Goal: Transaction & Acquisition: Purchase product/service

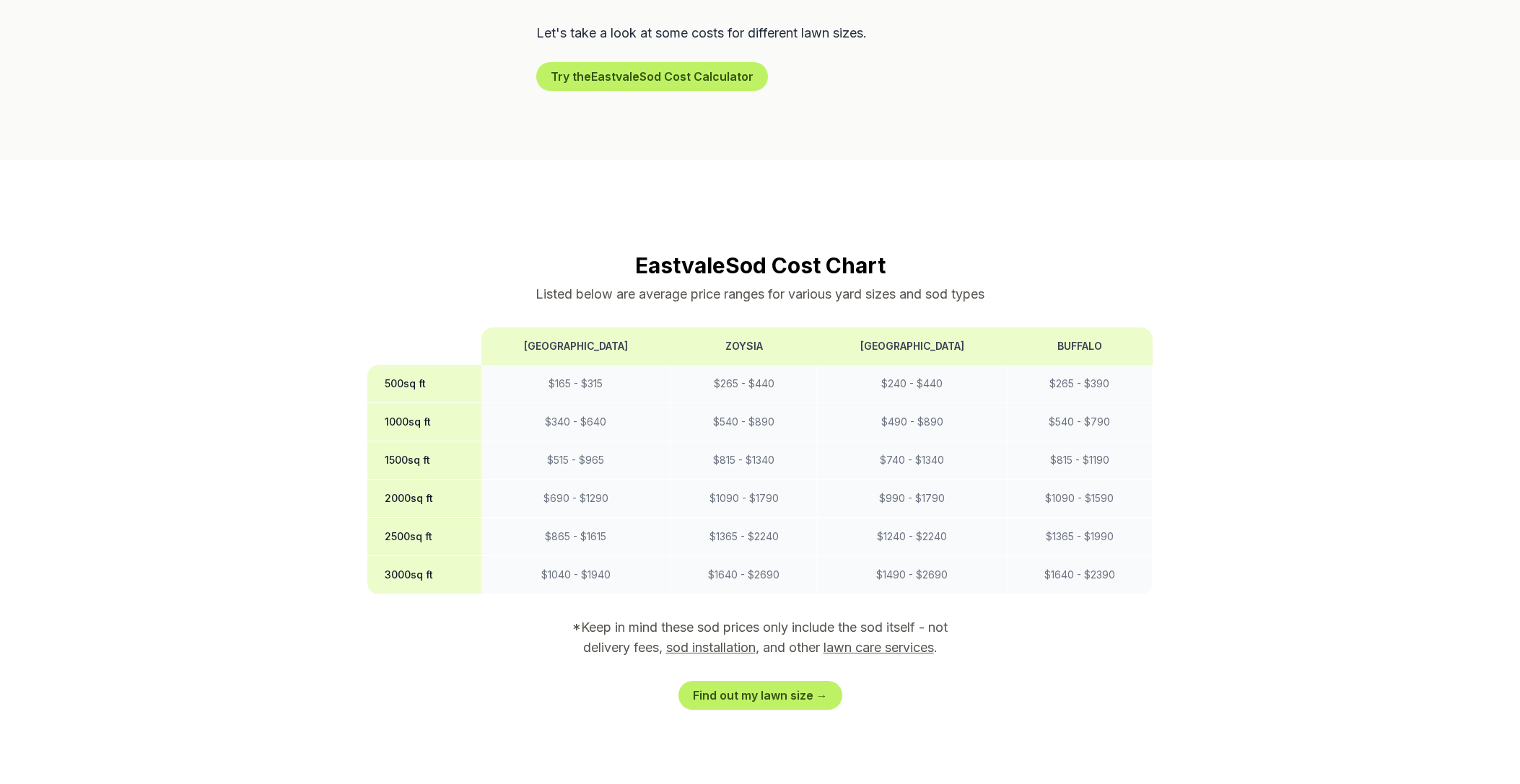
scroll to position [1004, 0]
click at [800, 680] on link "Find out my lawn size →" at bounding box center [760, 694] width 163 height 29
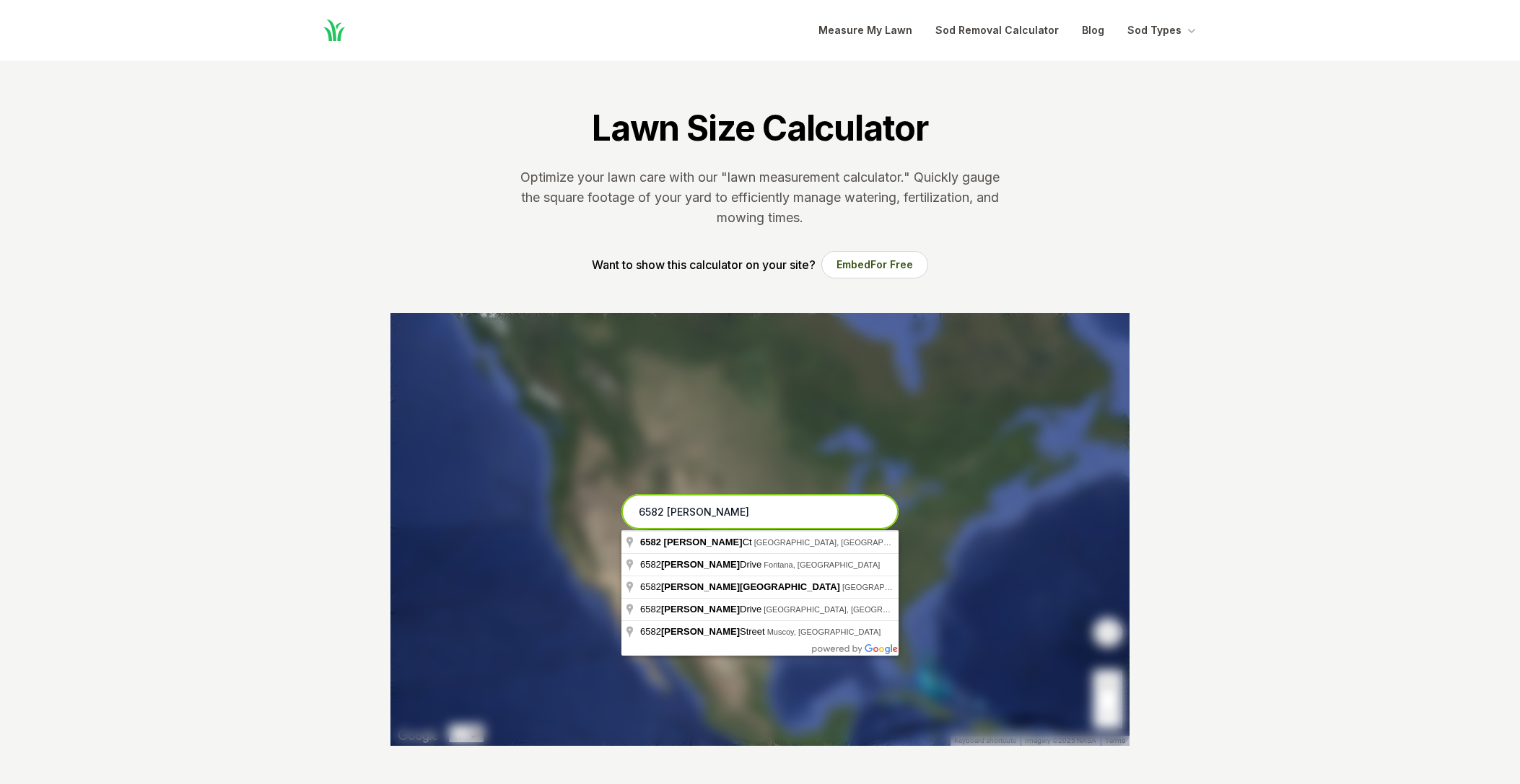
type input "[STREET_ADDRESS][PERSON_NAME]"
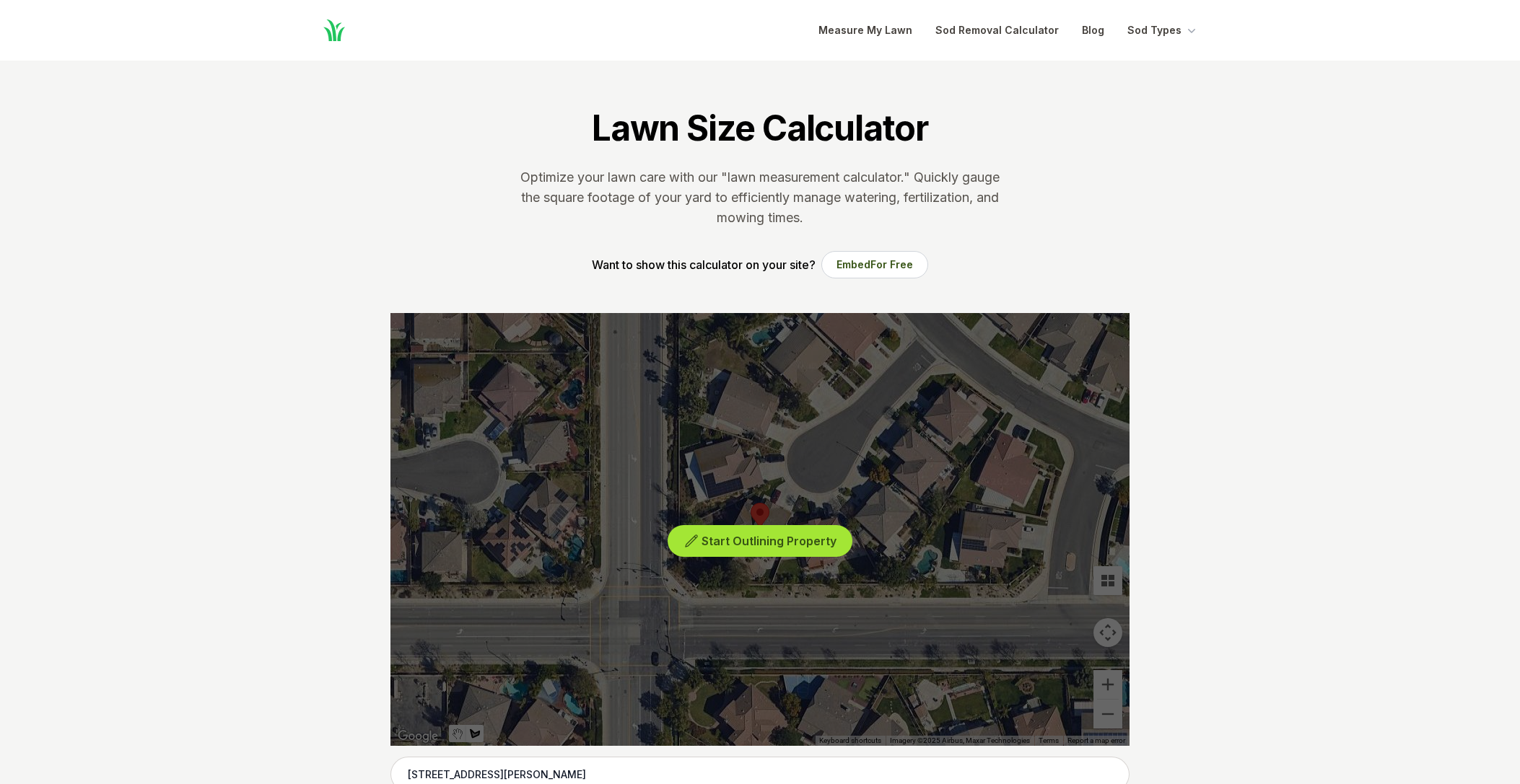
click at [795, 538] on span "Start Outlining Property" at bounding box center [769, 541] width 135 height 14
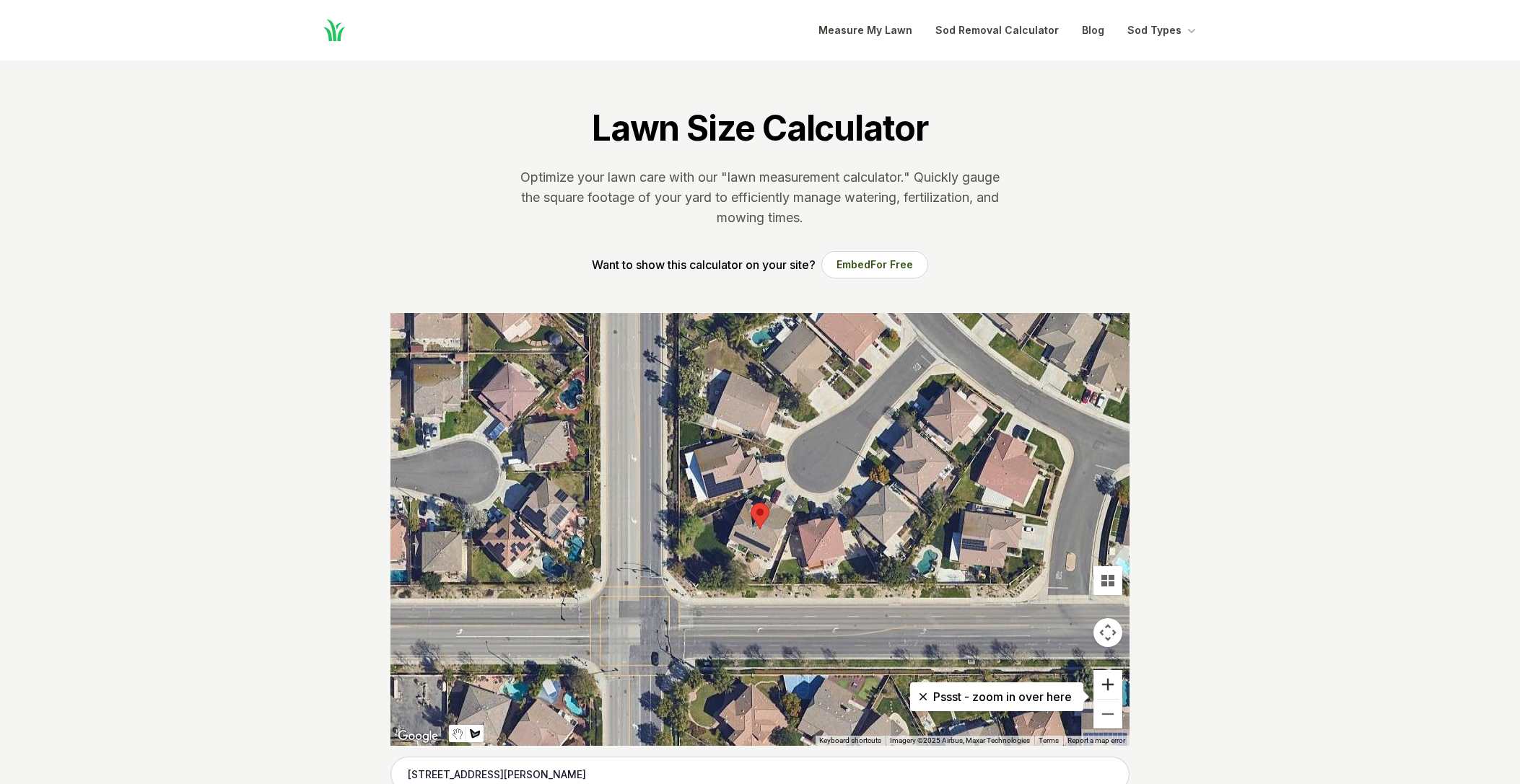
click at [1114, 679] on button "Zoom in" at bounding box center [1107, 684] width 29 height 29
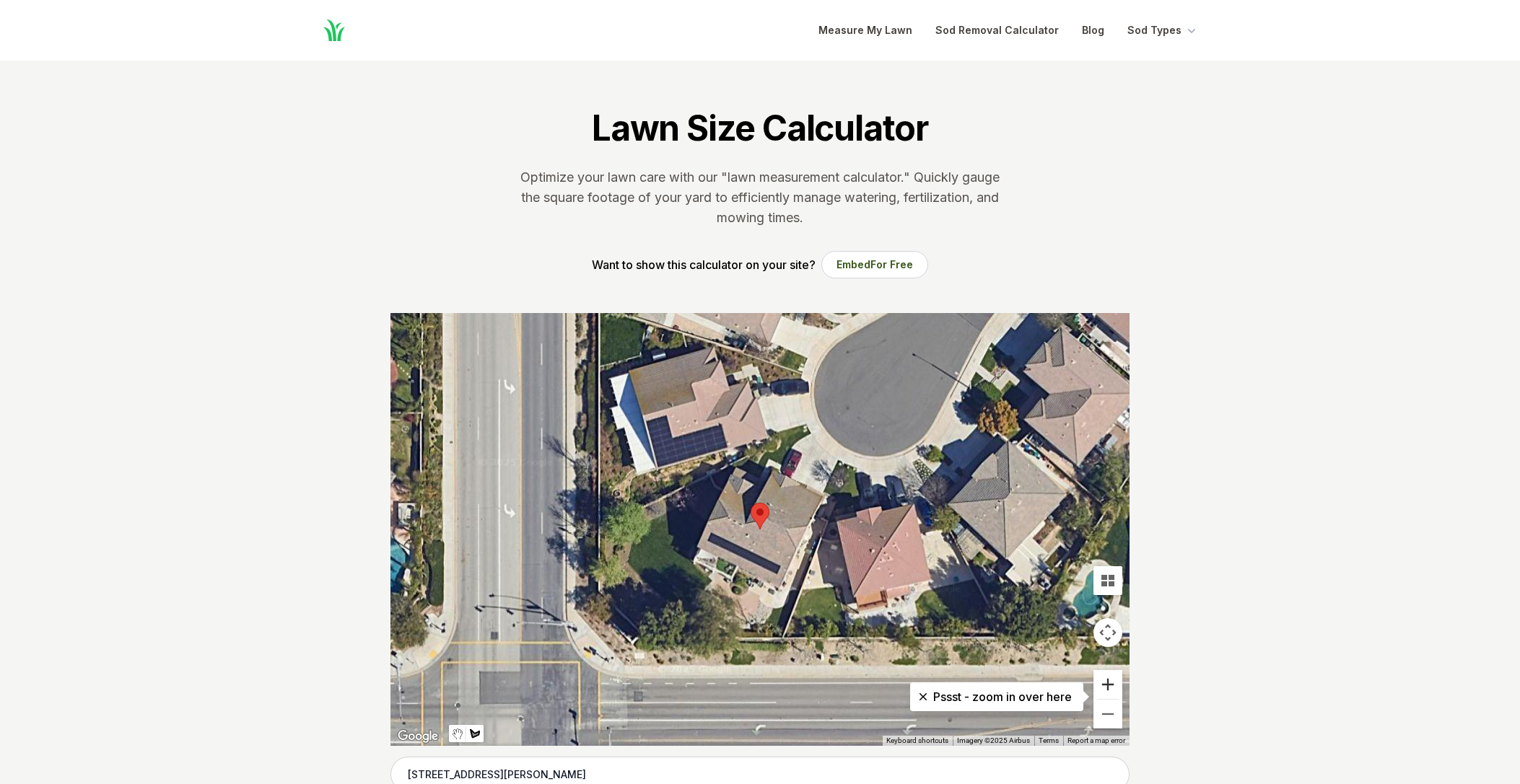
click at [1114, 679] on button "Zoom in" at bounding box center [1107, 684] width 29 height 29
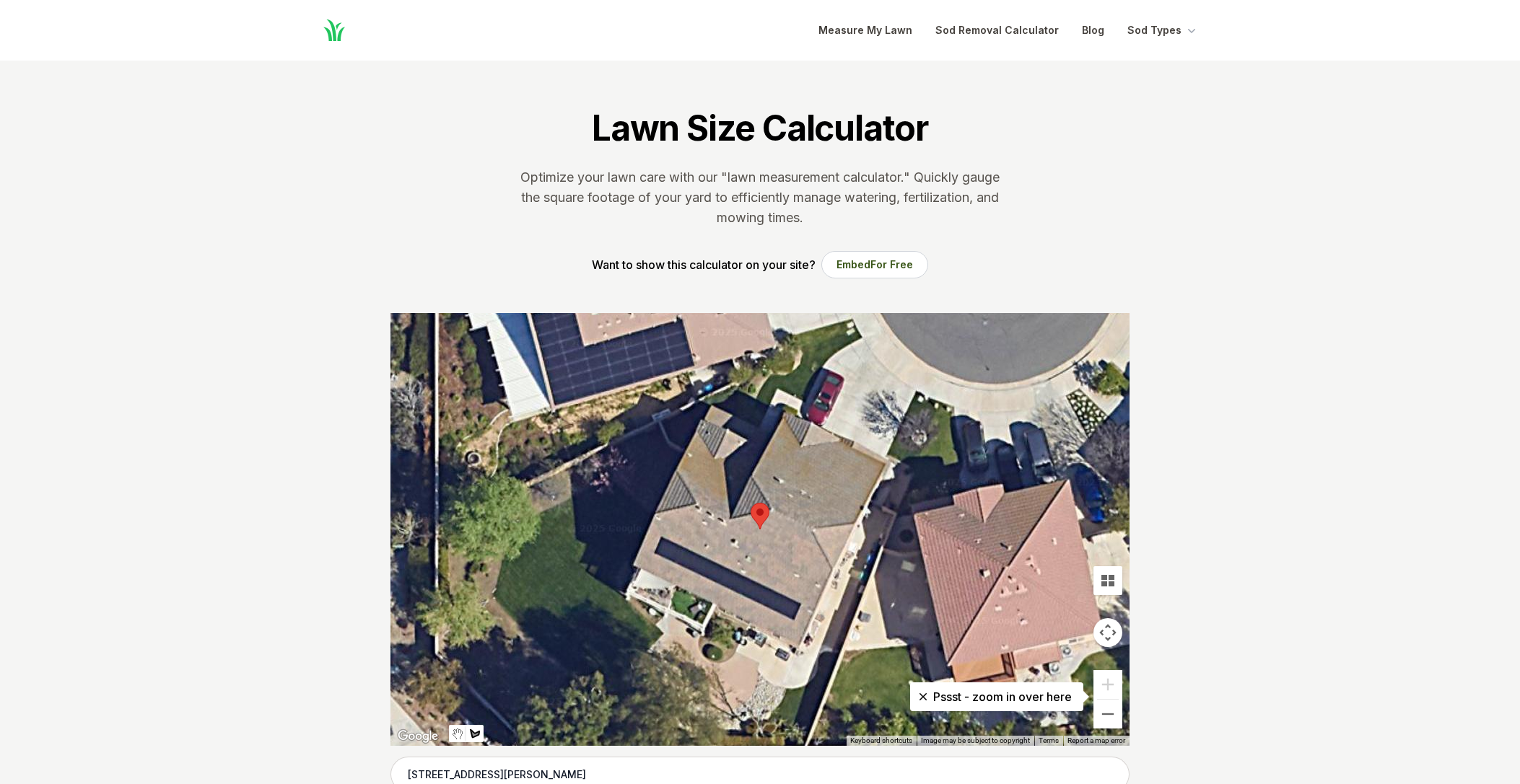
click at [1106, 626] on button "Map camera controls" at bounding box center [1107, 632] width 29 height 29
click at [1033, 593] on button "Move up" at bounding box center [1035, 596] width 29 height 29
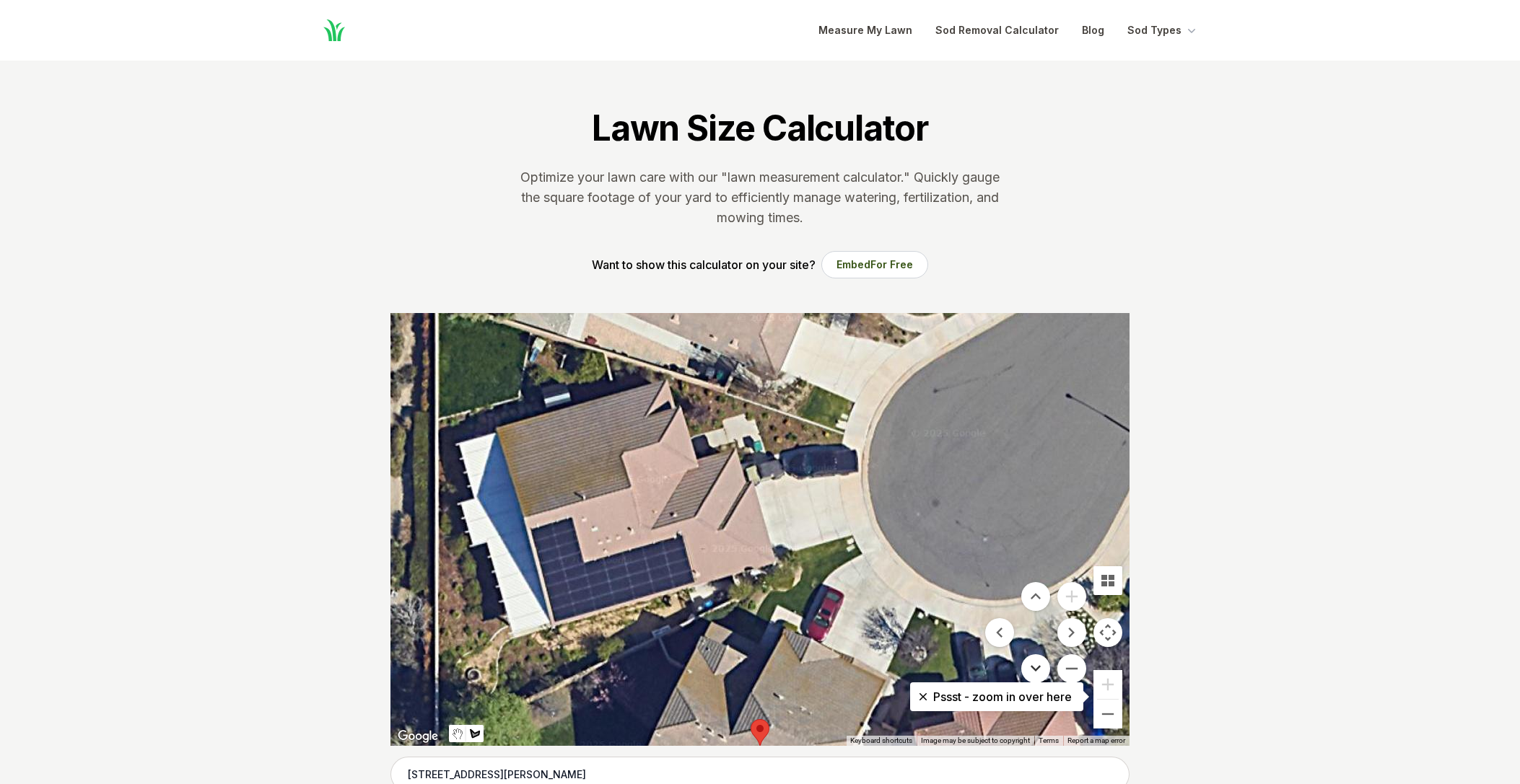
click at [1040, 662] on button "Move down" at bounding box center [1035, 668] width 29 height 29
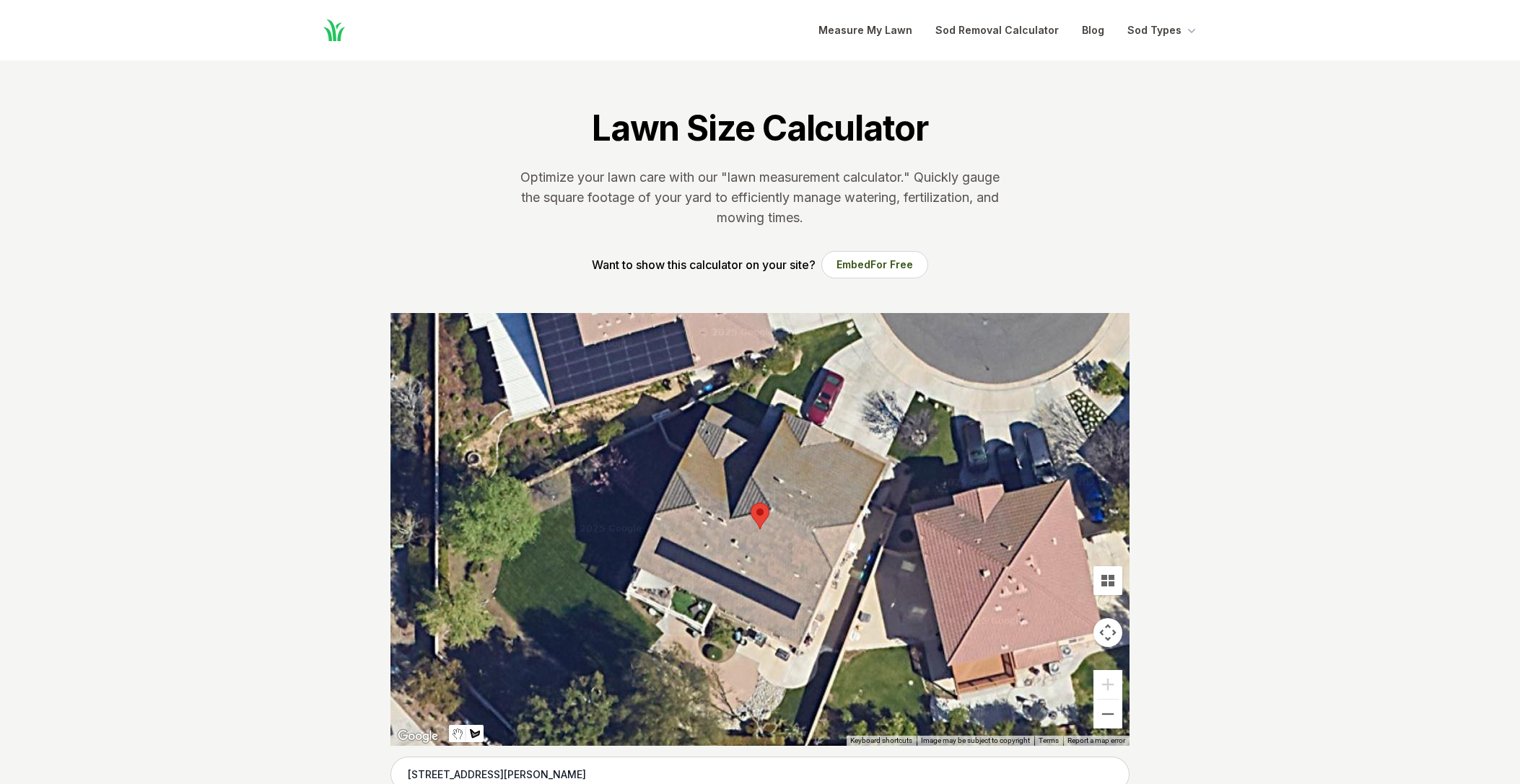
click at [857, 328] on div at bounding box center [760, 529] width 739 height 432
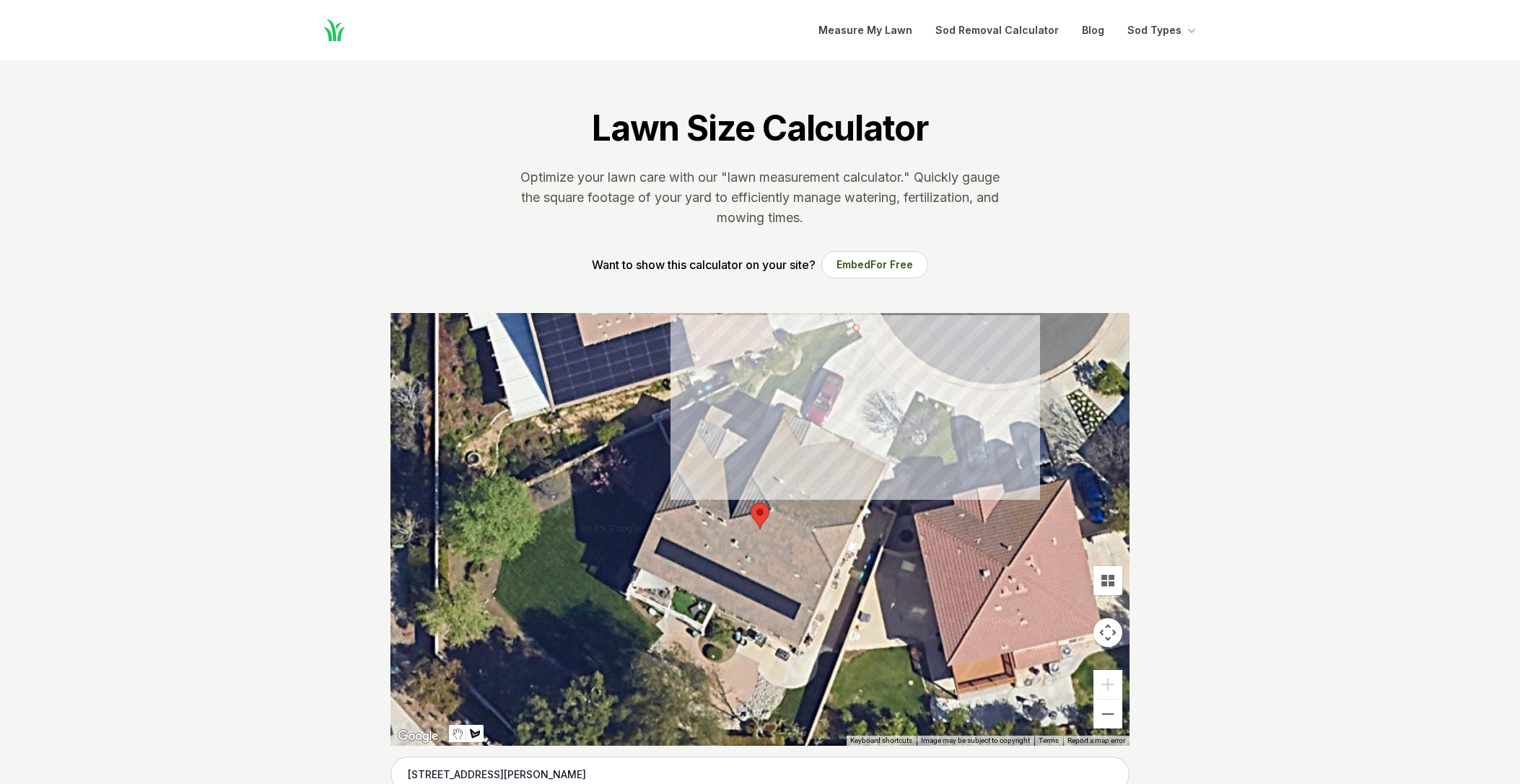
click at [772, 376] on div at bounding box center [760, 529] width 739 height 432
click at [738, 413] on div at bounding box center [760, 529] width 739 height 432
click at [763, 427] on div at bounding box center [760, 529] width 739 height 432
click at [777, 390] on div at bounding box center [760, 529] width 739 height 432
click at [803, 398] on div at bounding box center [760, 529] width 739 height 432
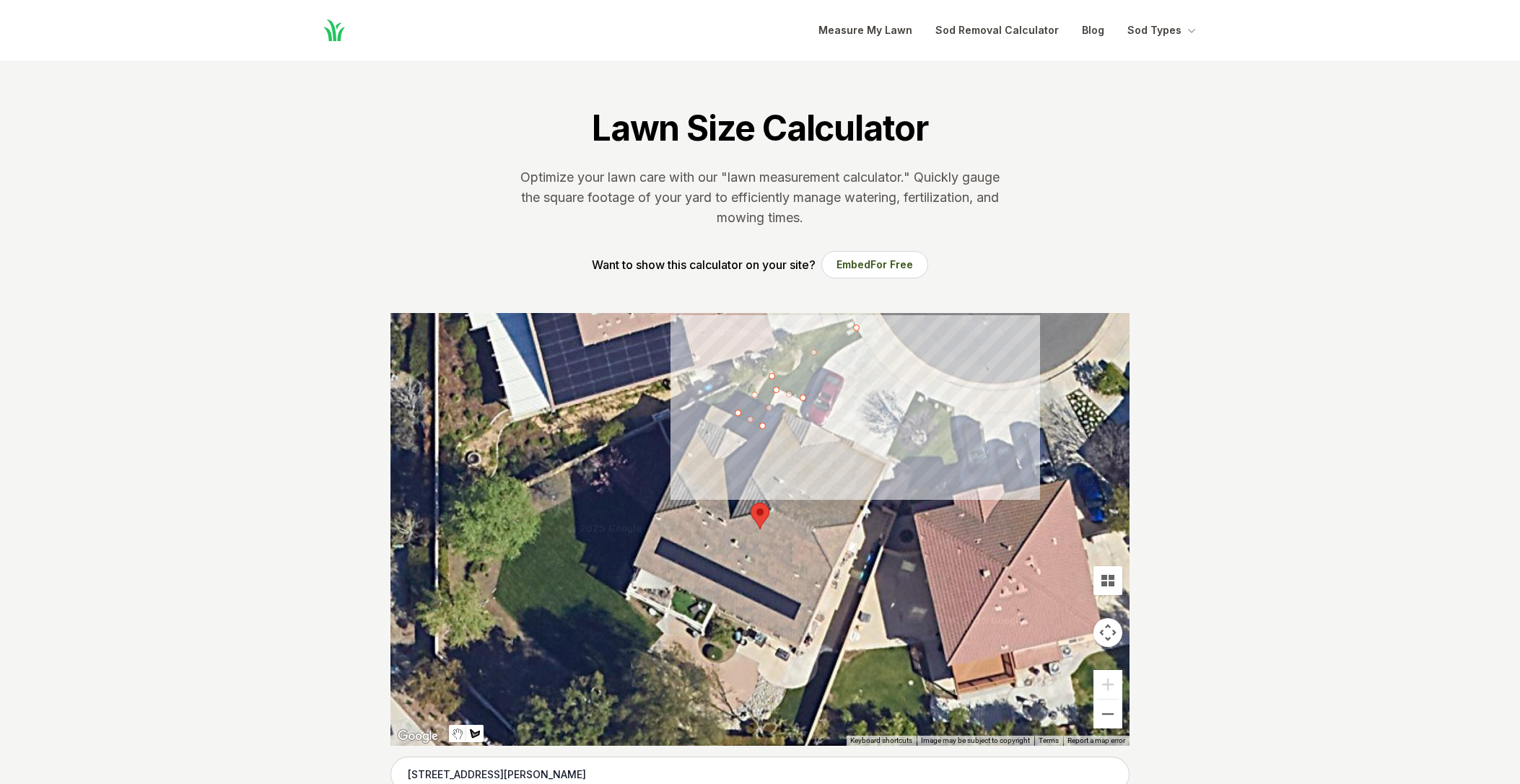
click at [826, 360] on div at bounding box center [760, 529] width 739 height 432
click at [862, 338] on div at bounding box center [760, 529] width 739 height 432
click at [856, 329] on div at bounding box center [760, 529] width 739 height 432
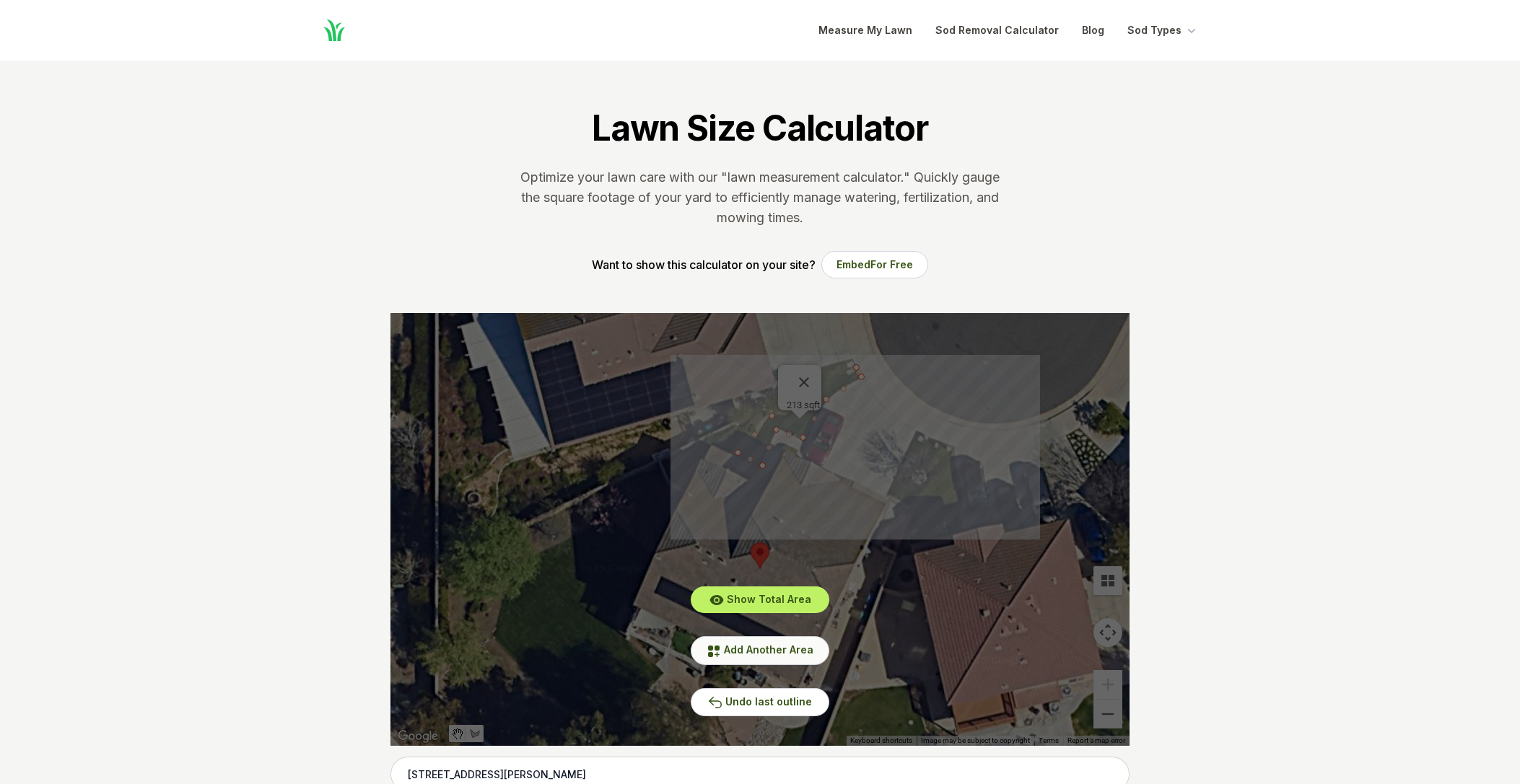
click at [787, 647] on span "Add Another Area" at bounding box center [769, 649] width 89 height 12
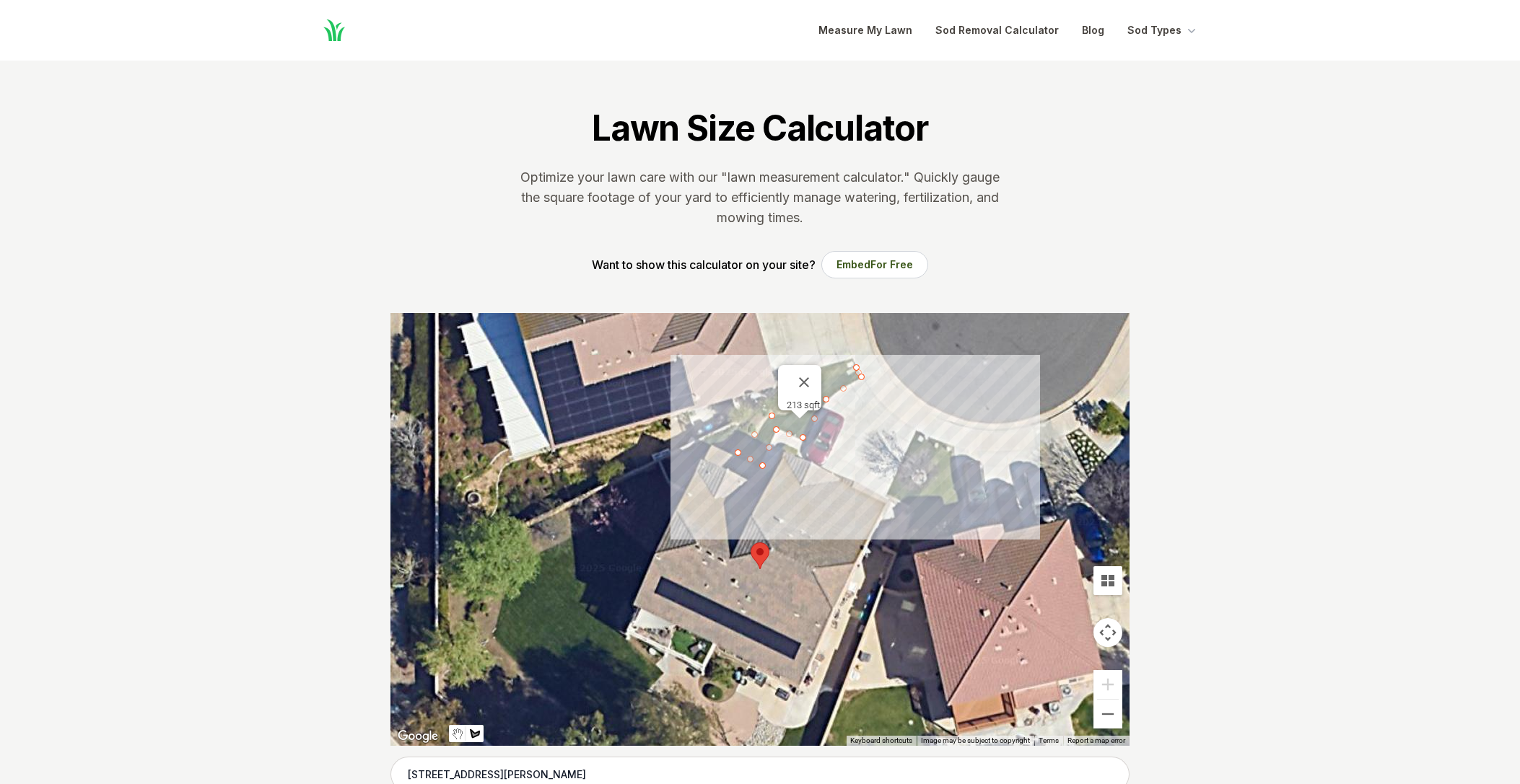
click at [888, 495] on div at bounding box center [760, 529] width 739 height 432
click at [916, 431] on div at bounding box center [760, 529] width 739 height 432
click at [940, 442] on div at bounding box center [760, 529] width 739 height 432
click at [912, 505] on div at bounding box center [760, 529] width 739 height 432
click at [887, 493] on div at bounding box center [760, 529] width 739 height 432
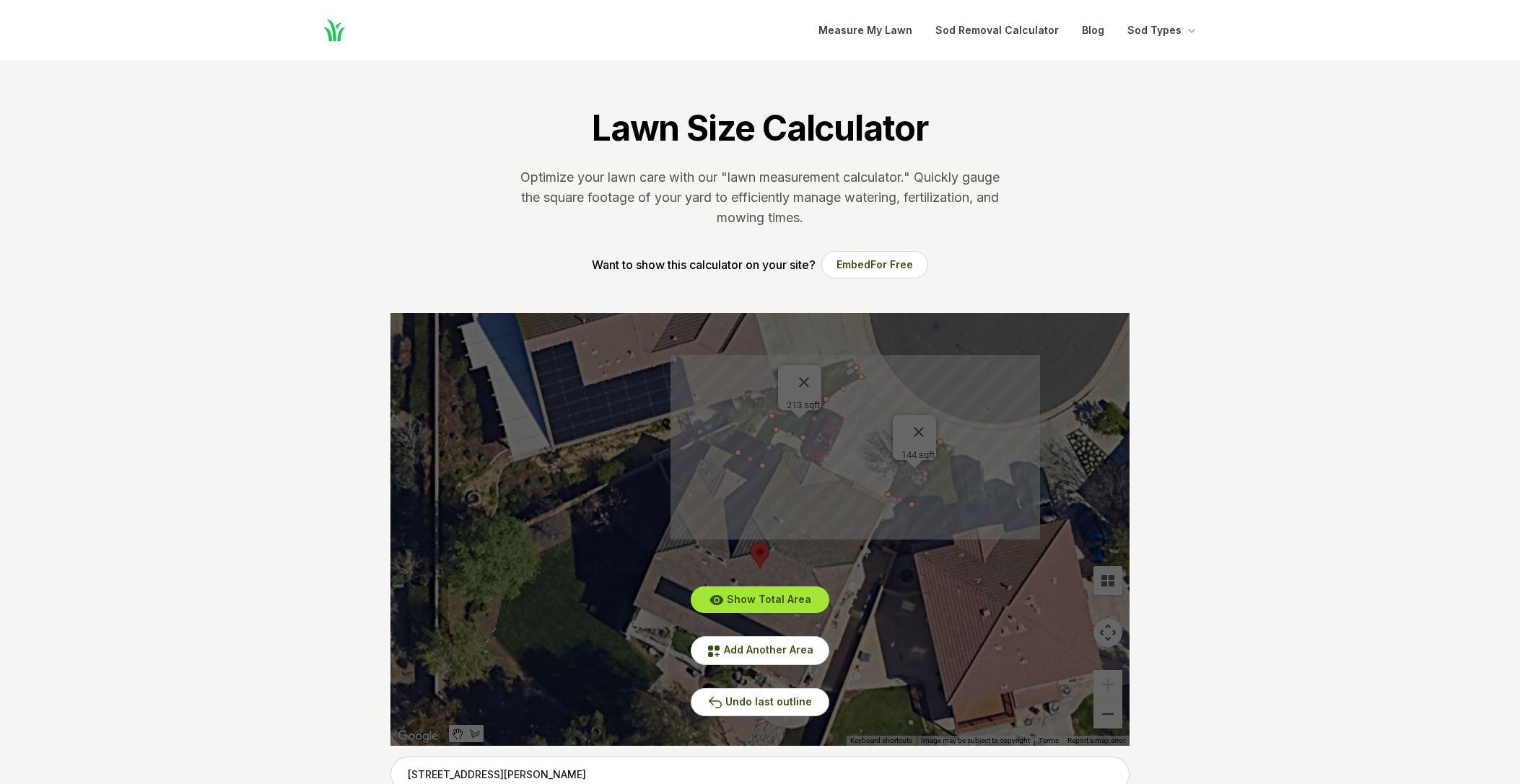
click at [791, 602] on span "Show Total Area" at bounding box center [769, 598] width 84 height 12
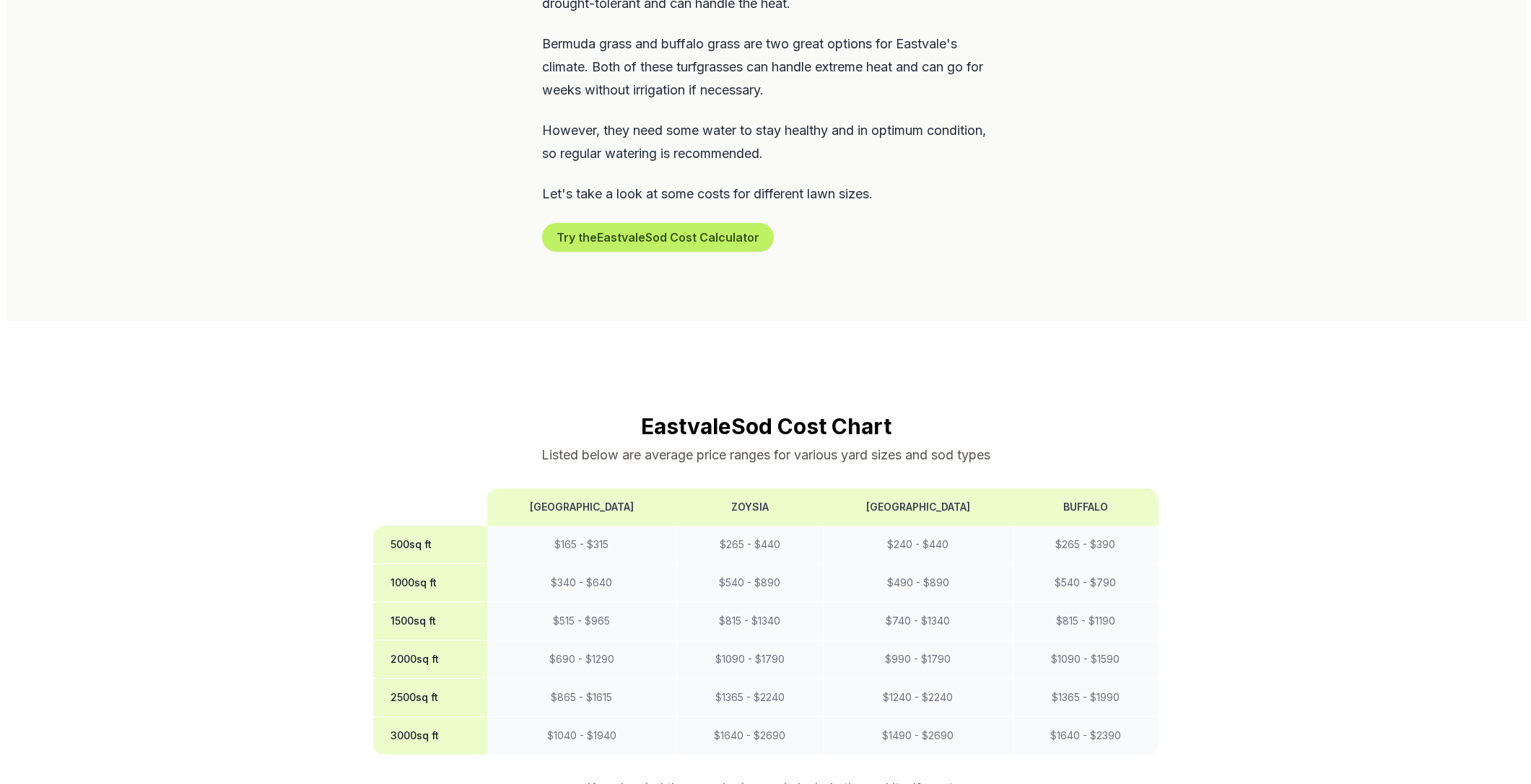
scroll to position [772, 0]
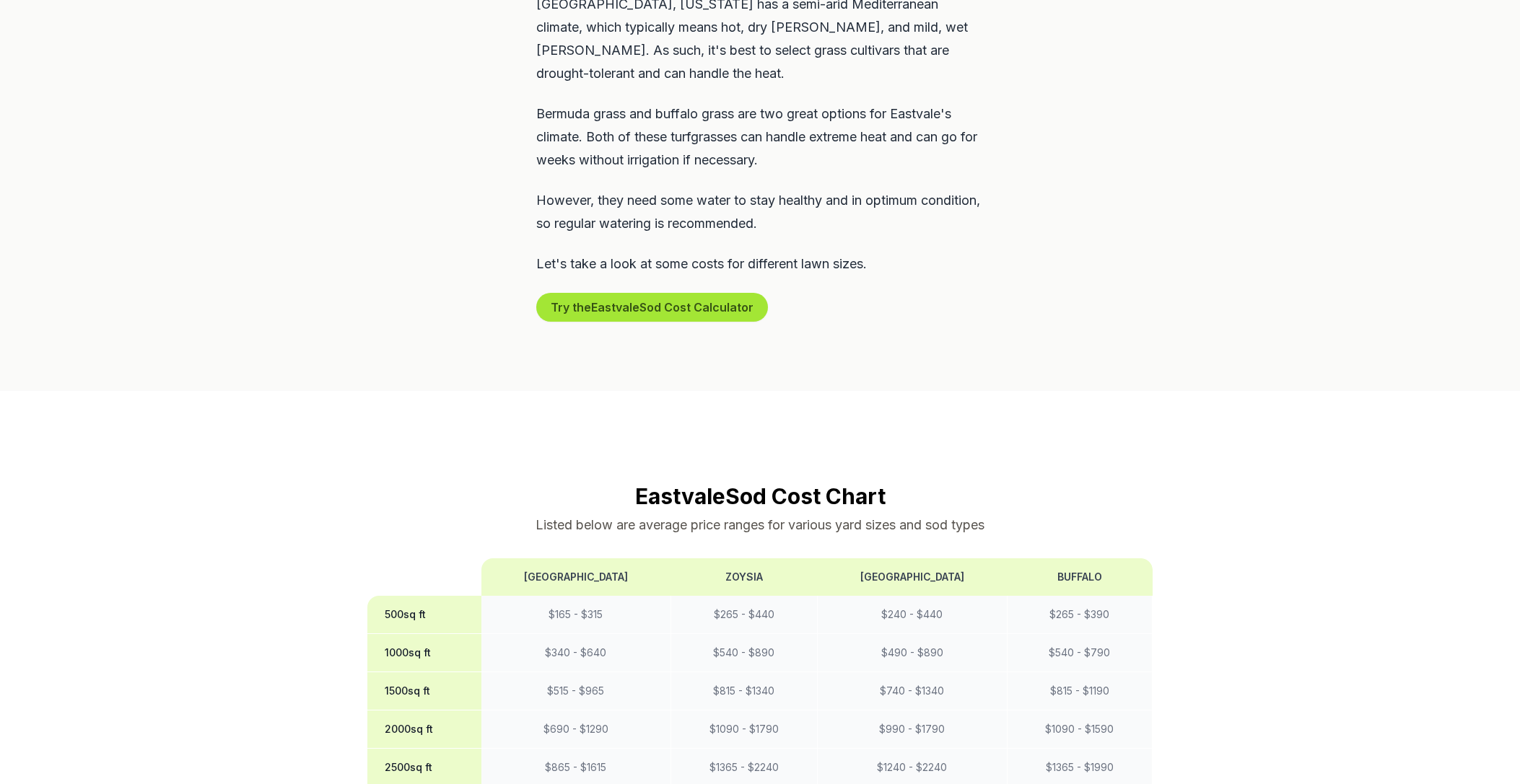
click at [642, 293] on button "Try the Eastvale Sod Cost Calculator" at bounding box center [651, 307] width 232 height 29
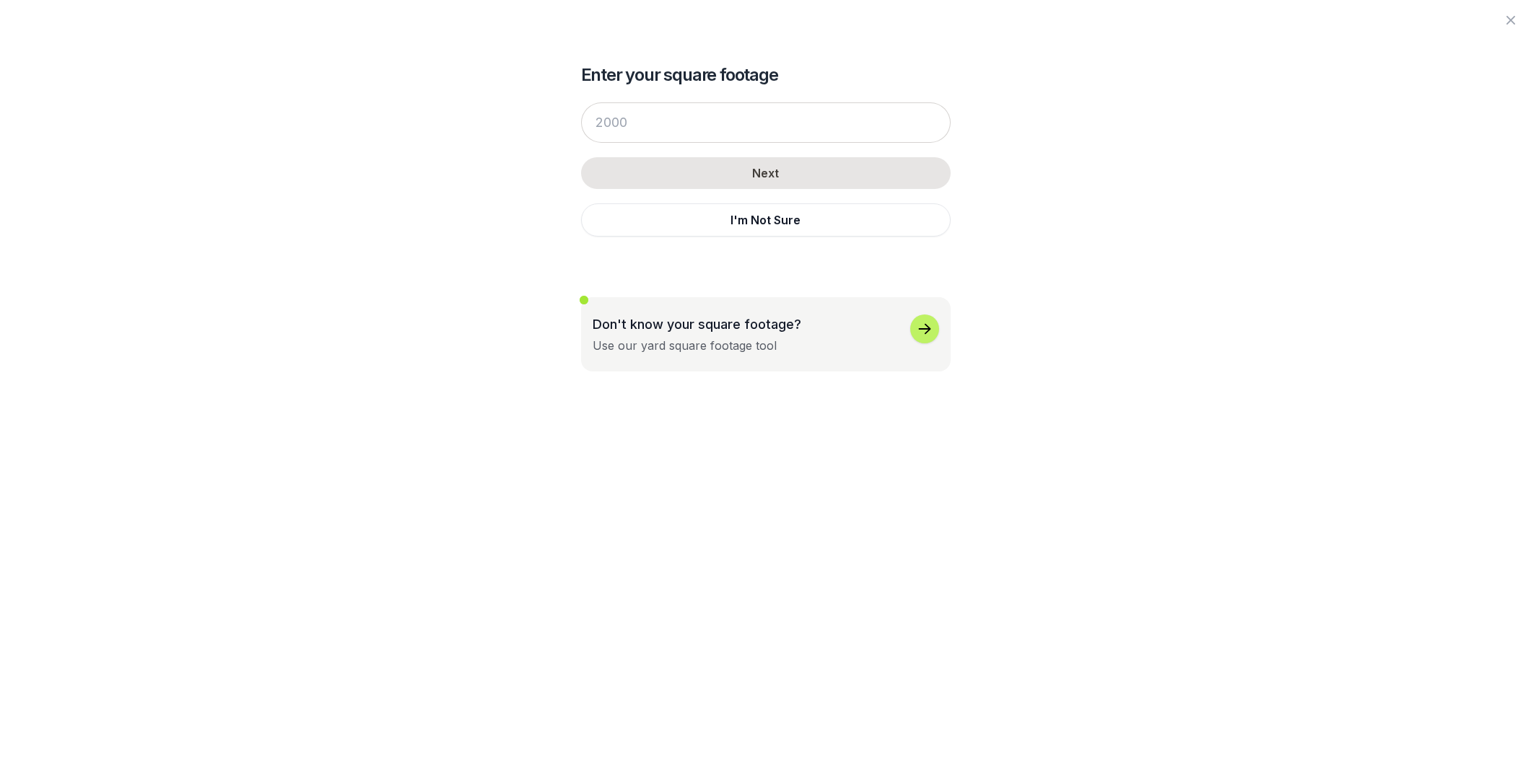
click at [932, 334] on icon "button" at bounding box center [924, 328] width 17 height 17
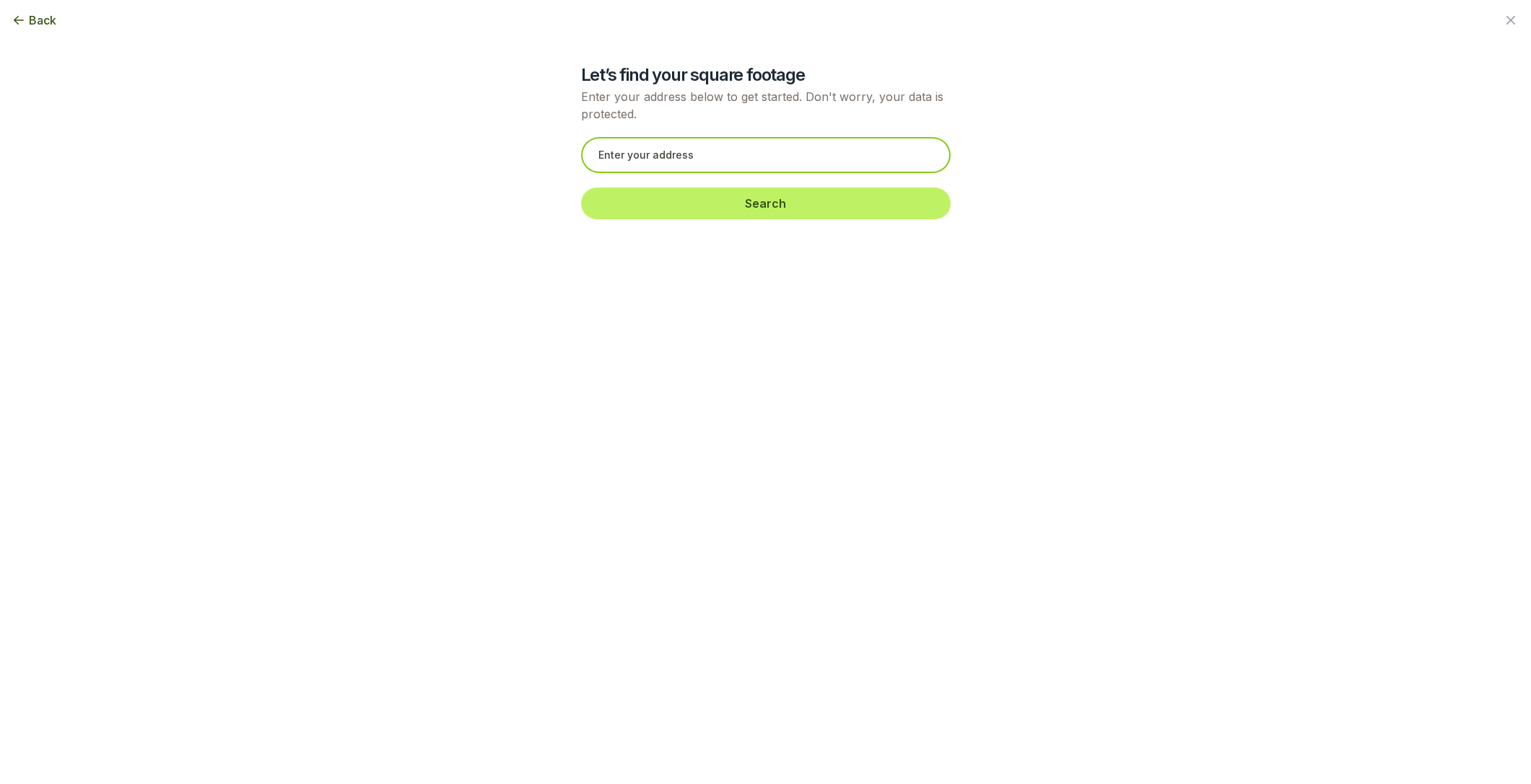
click at [755, 152] on input "text" at bounding box center [766, 155] width 370 height 36
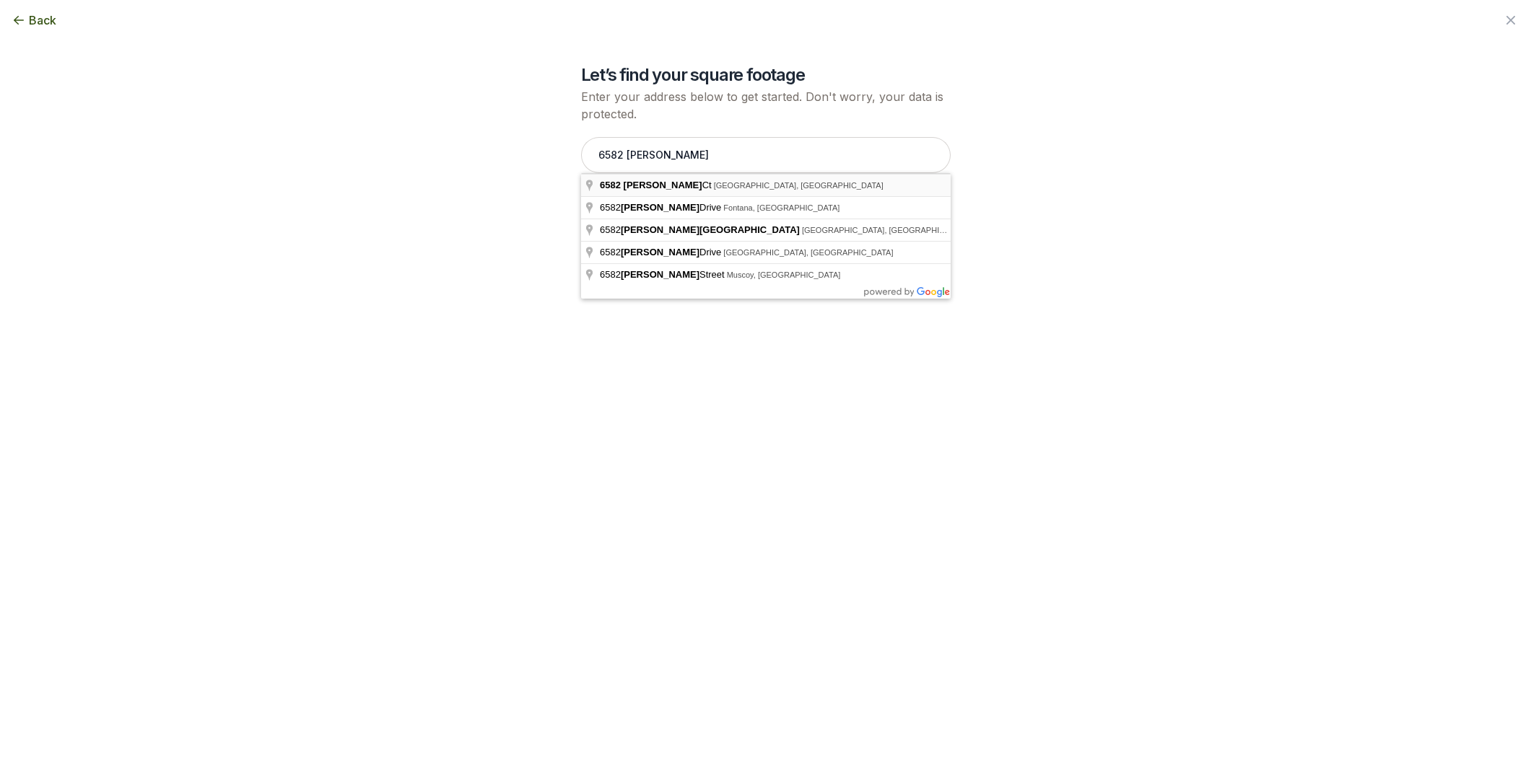
type input "[STREET_ADDRESS][PERSON_NAME]"
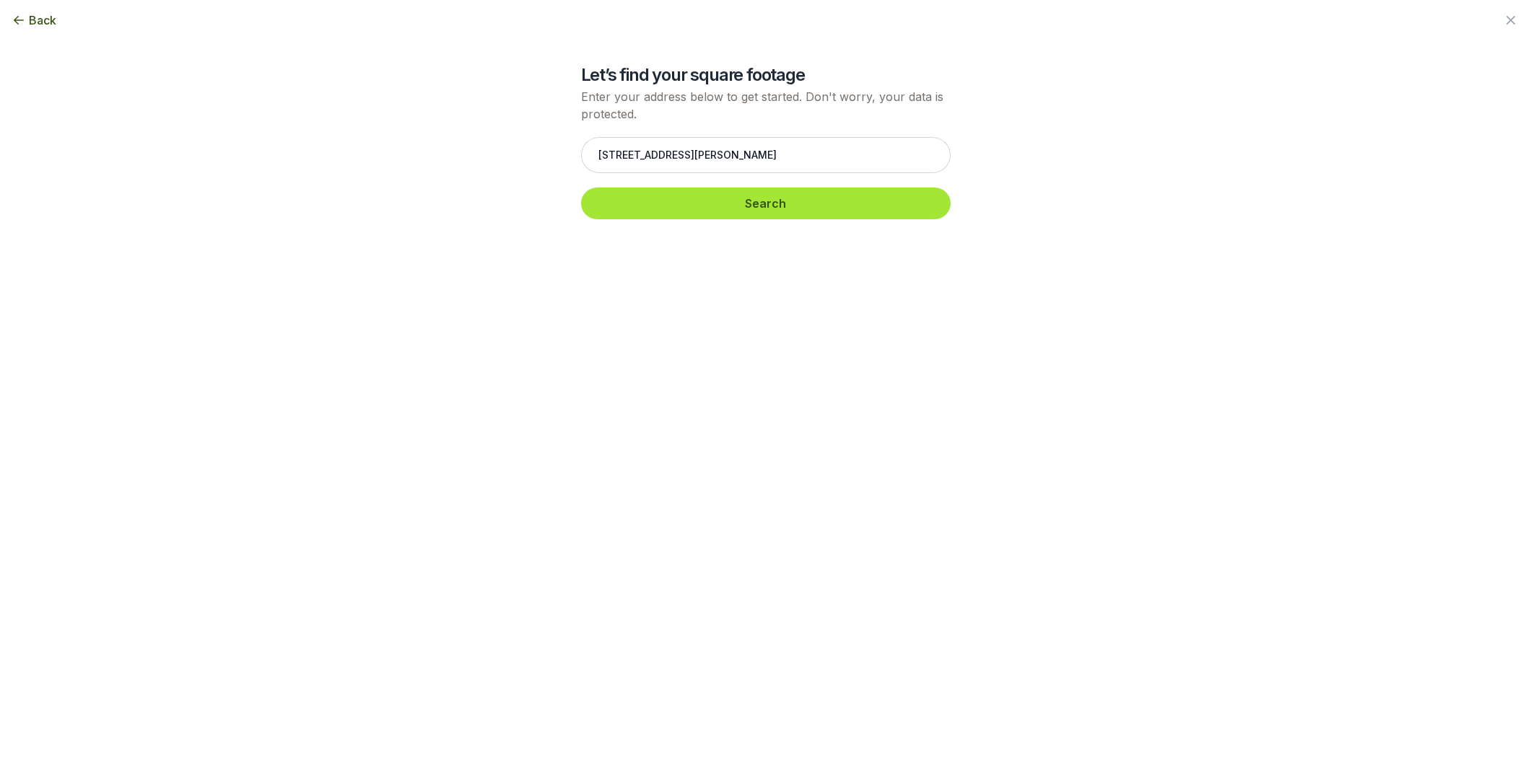
click at [694, 201] on button "Search" at bounding box center [766, 203] width 370 height 31
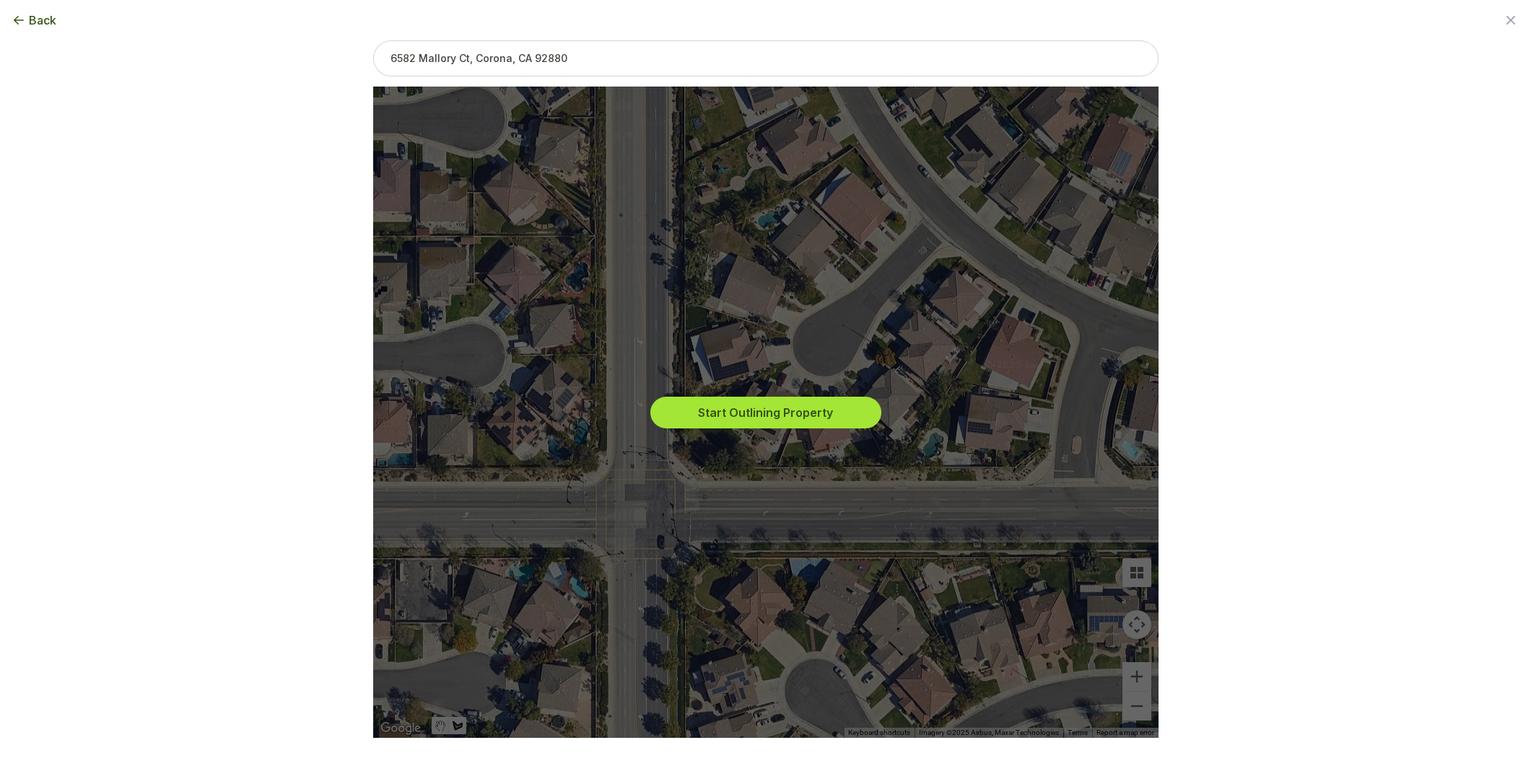
click at [827, 413] on button "Start Outlining Property" at bounding box center [766, 413] width 231 height 31
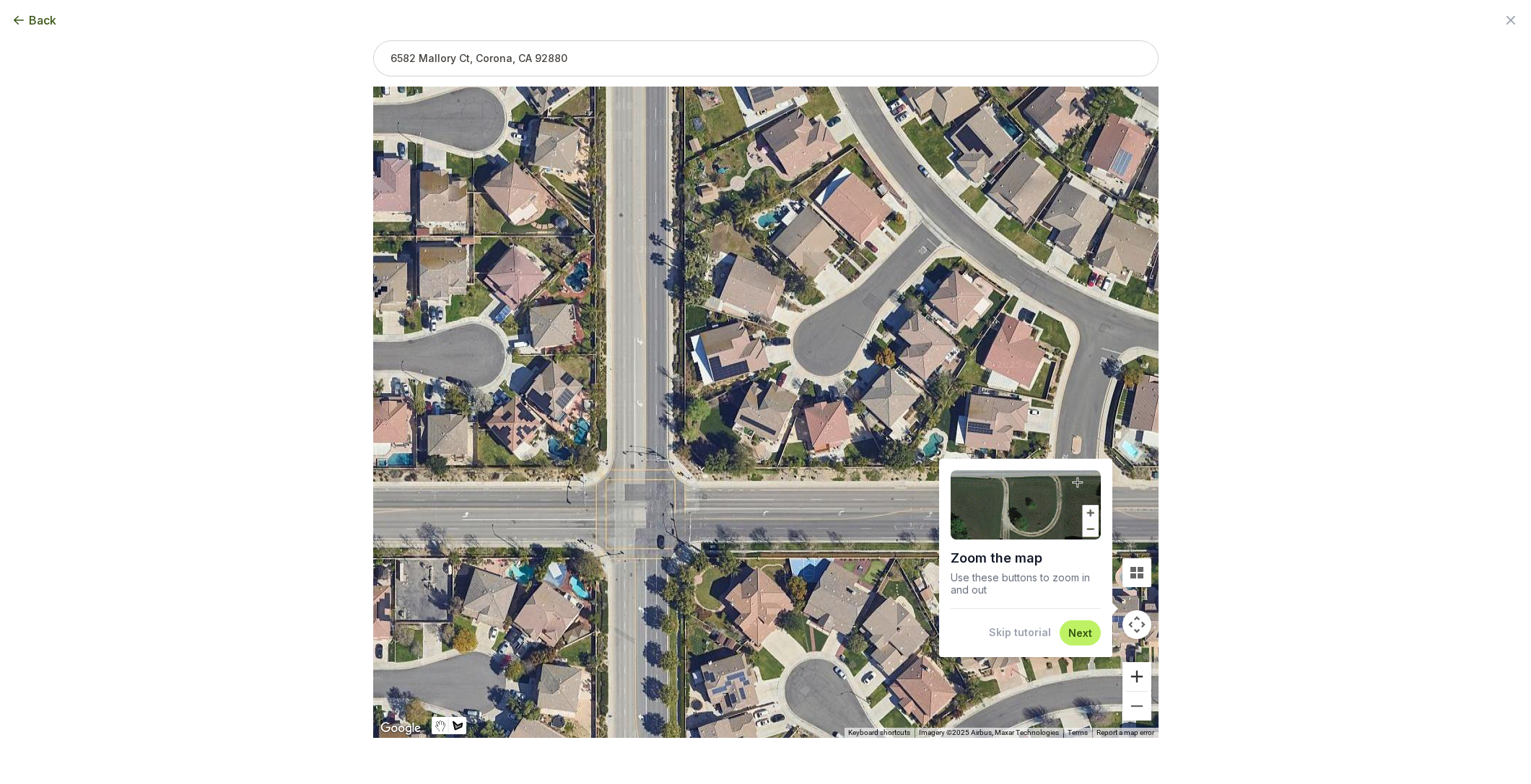
click at [1141, 675] on button "Zoom in" at bounding box center [1136, 676] width 29 height 29
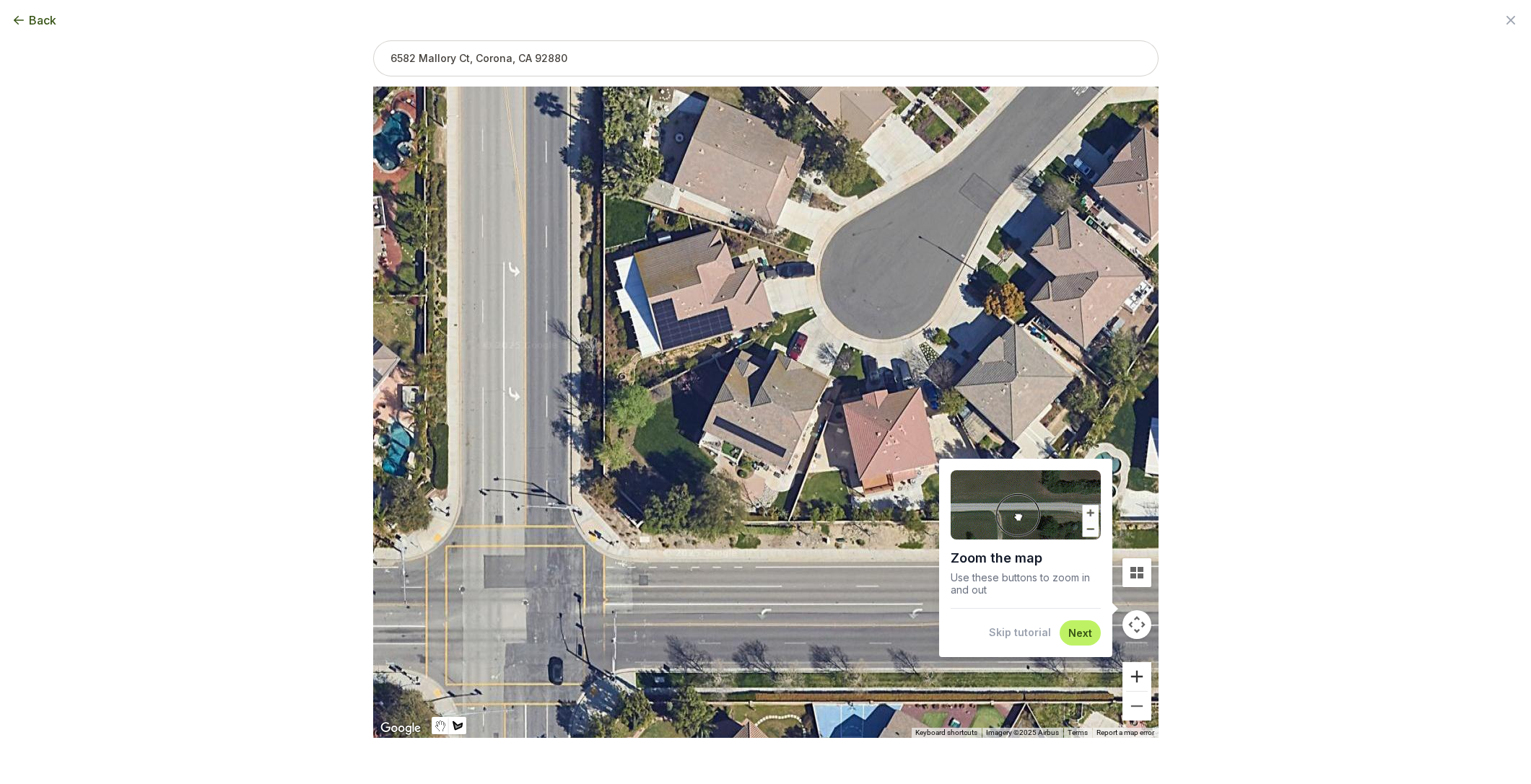
click at [1141, 676] on button "Zoom in" at bounding box center [1136, 676] width 29 height 29
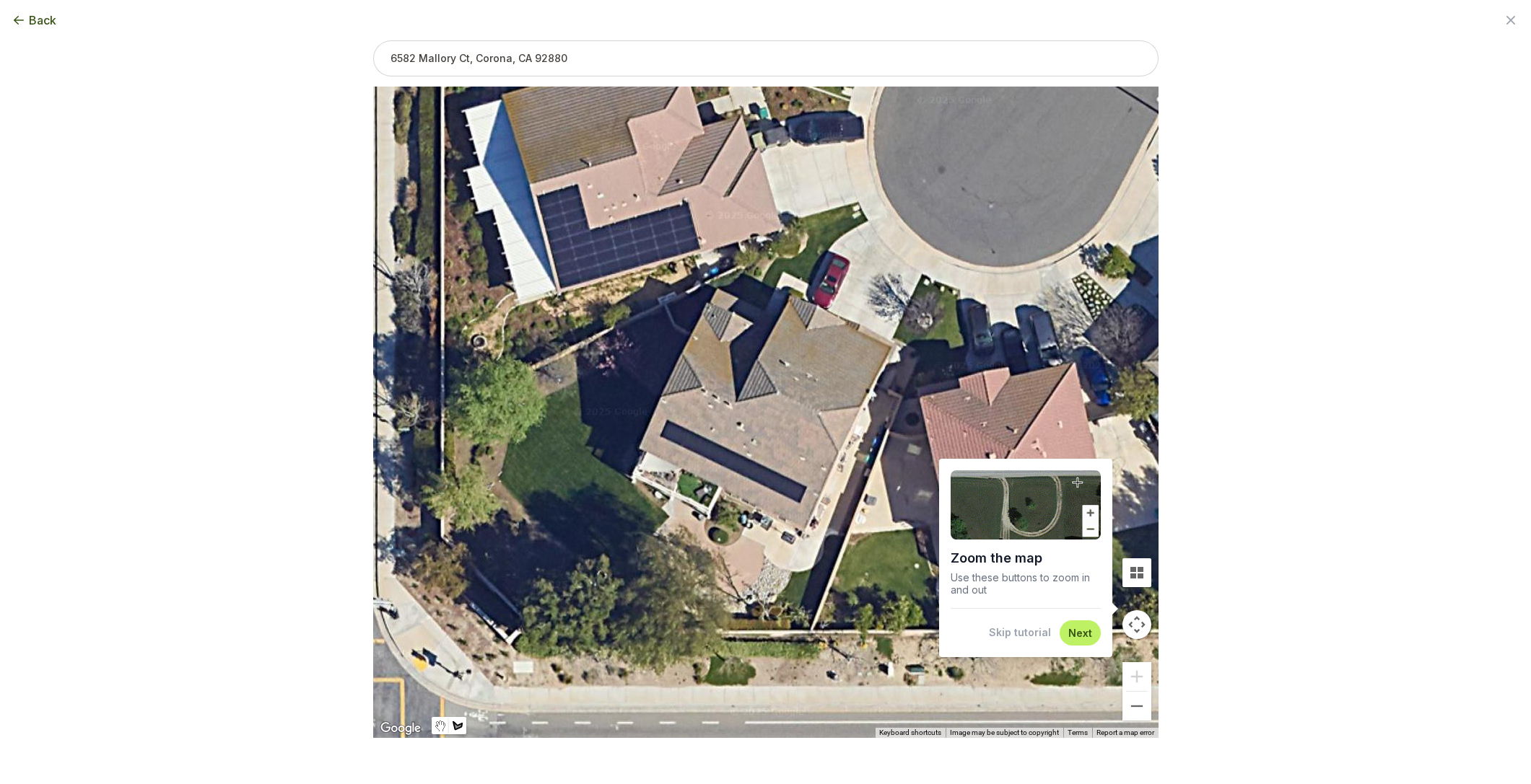
click at [1080, 631] on button "Next" at bounding box center [1080, 633] width 24 height 14
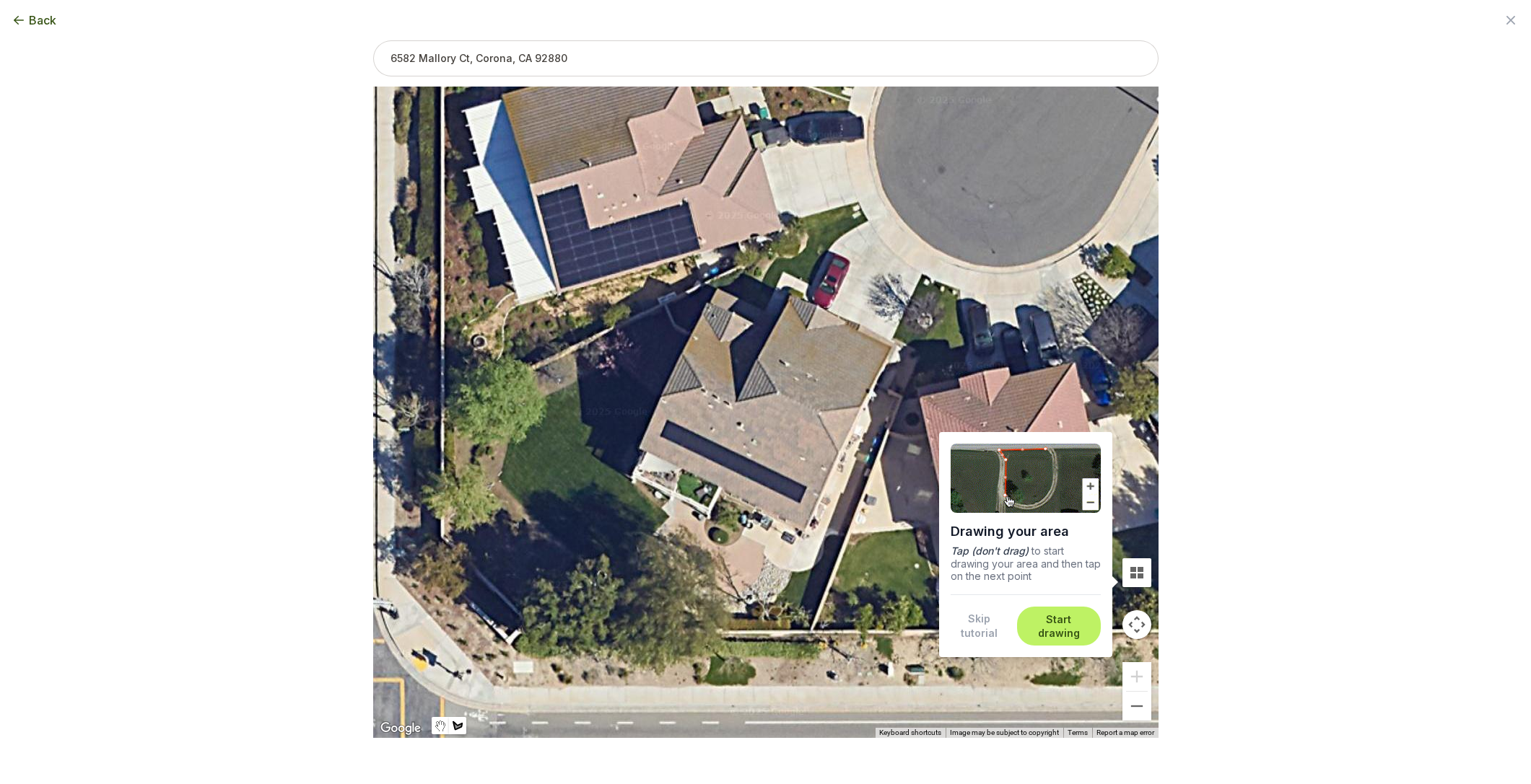
click at [980, 626] on button "Skip tutorial" at bounding box center [979, 626] width 59 height 29
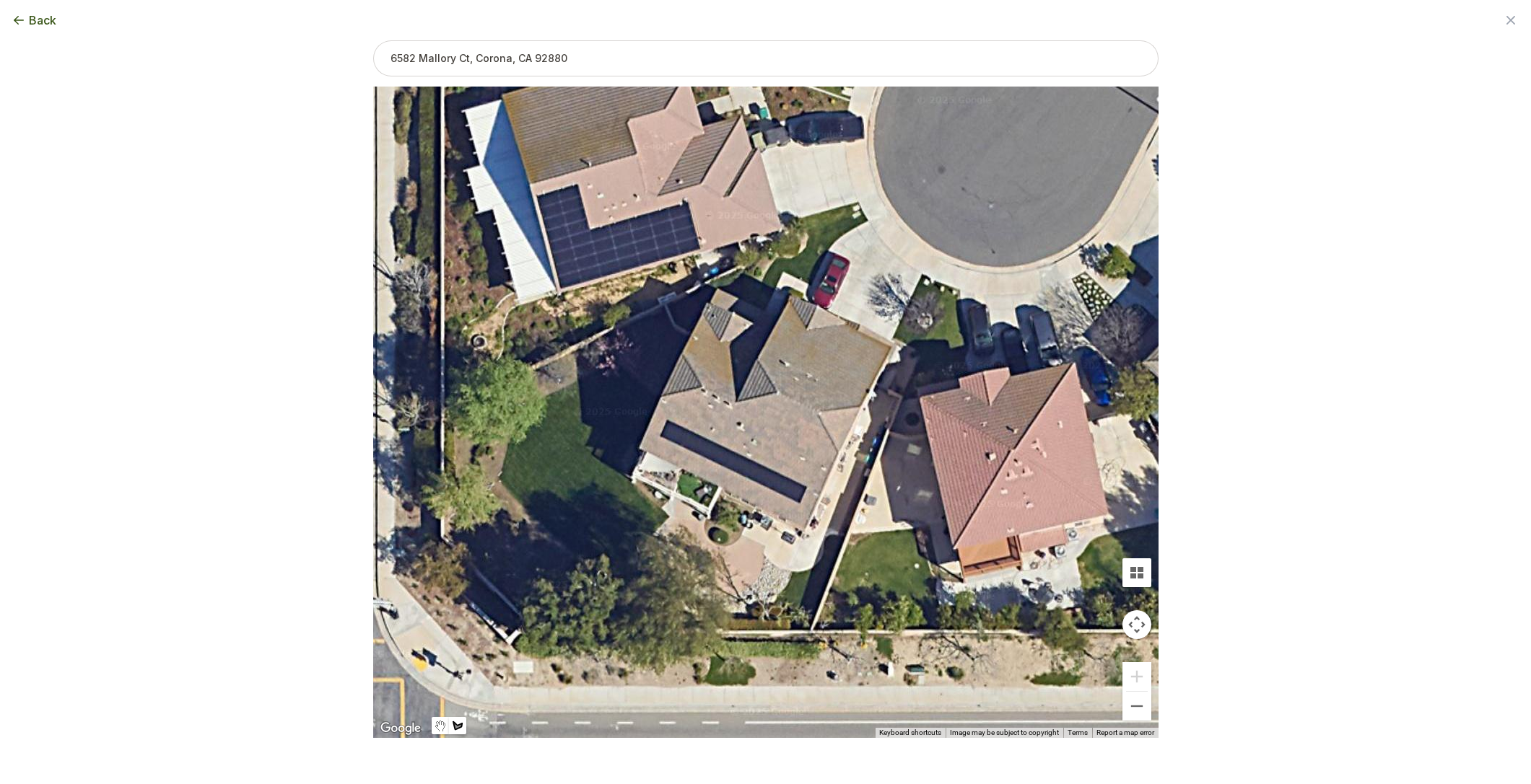
click at [862, 210] on div at bounding box center [766, 413] width 785 height 651
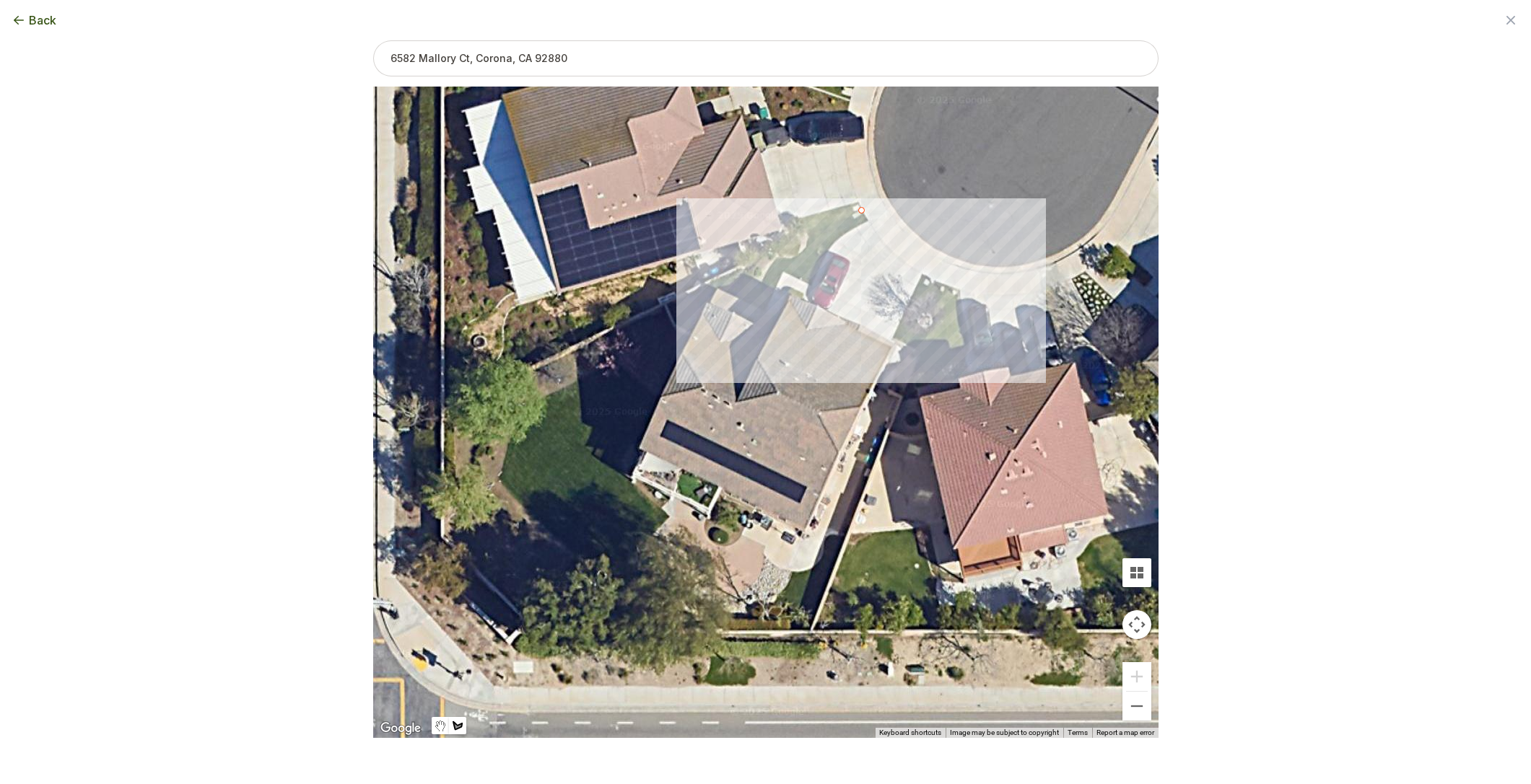
click at [779, 259] on div at bounding box center [766, 413] width 785 height 651
click at [751, 301] on div at bounding box center [766, 413] width 785 height 651
click at [765, 306] on div at bounding box center [766, 413] width 785 height 651
click at [783, 274] on div at bounding box center [766, 413] width 785 height 651
click at [811, 278] on div at bounding box center [766, 413] width 785 height 651
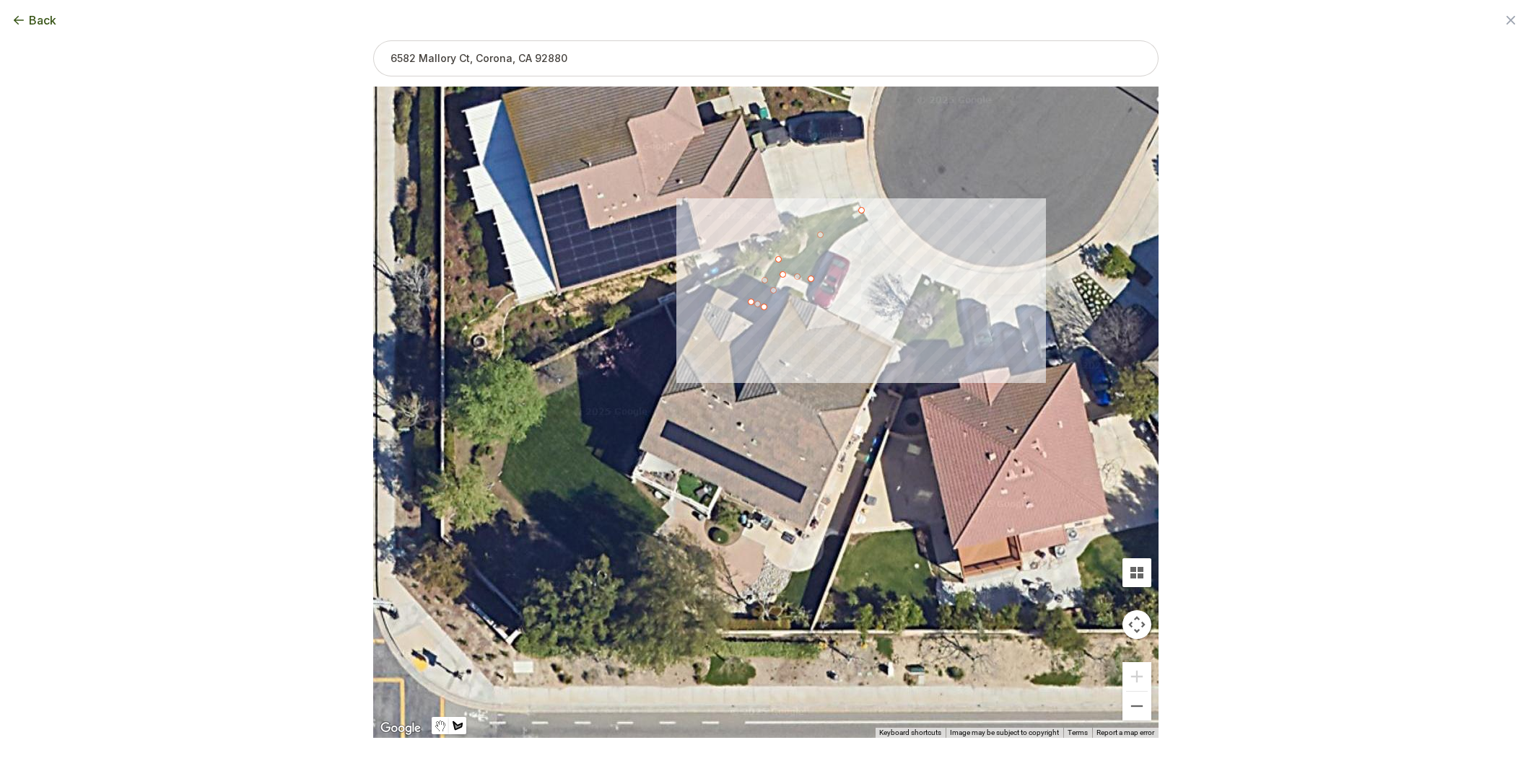
click at [828, 245] on div at bounding box center [766, 413] width 785 height 651
click at [854, 227] on div at bounding box center [766, 413] width 785 height 651
click at [868, 220] on div at bounding box center [766, 413] width 785 height 651
click at [861, 210] on div at bounding box center [766, 413] width 785 height 651
click at [679, 763] on button "Select another area" at bounding box center [667, 760] width 103 height 14
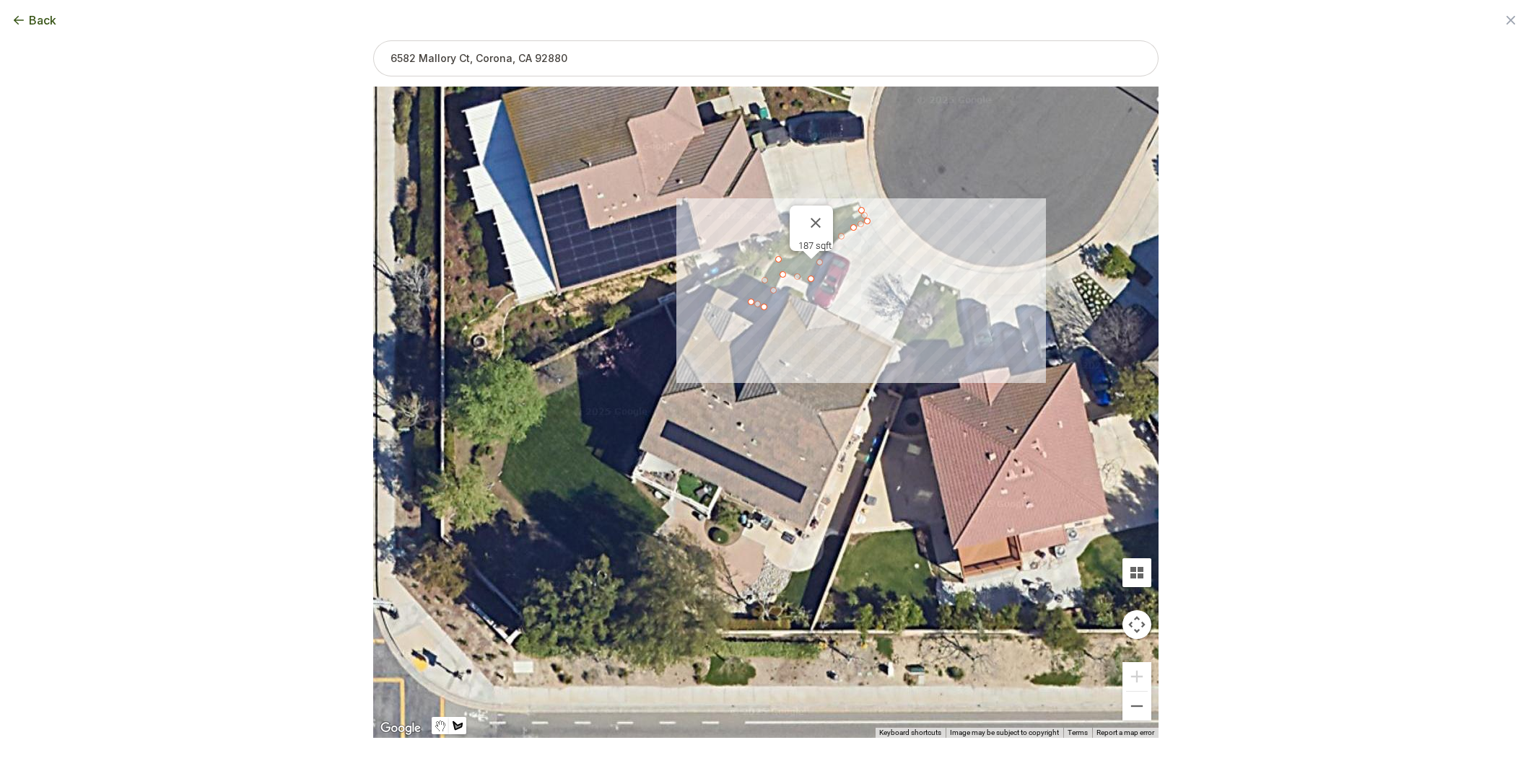
click at [955, 288] on div at bounding box center [766, 413] width 785 height 651
click at [915, 347] on div at bounding box center [766, 413] width 785 height 651
click at [894, 339] on div at bounding box center [766, 413] width 785 height 651
click at [924, 274] on div at bounding box center [766, 413] width 785 height 651
click at [951, 285] on div at bounding box center [766, 413] width 785 height 651
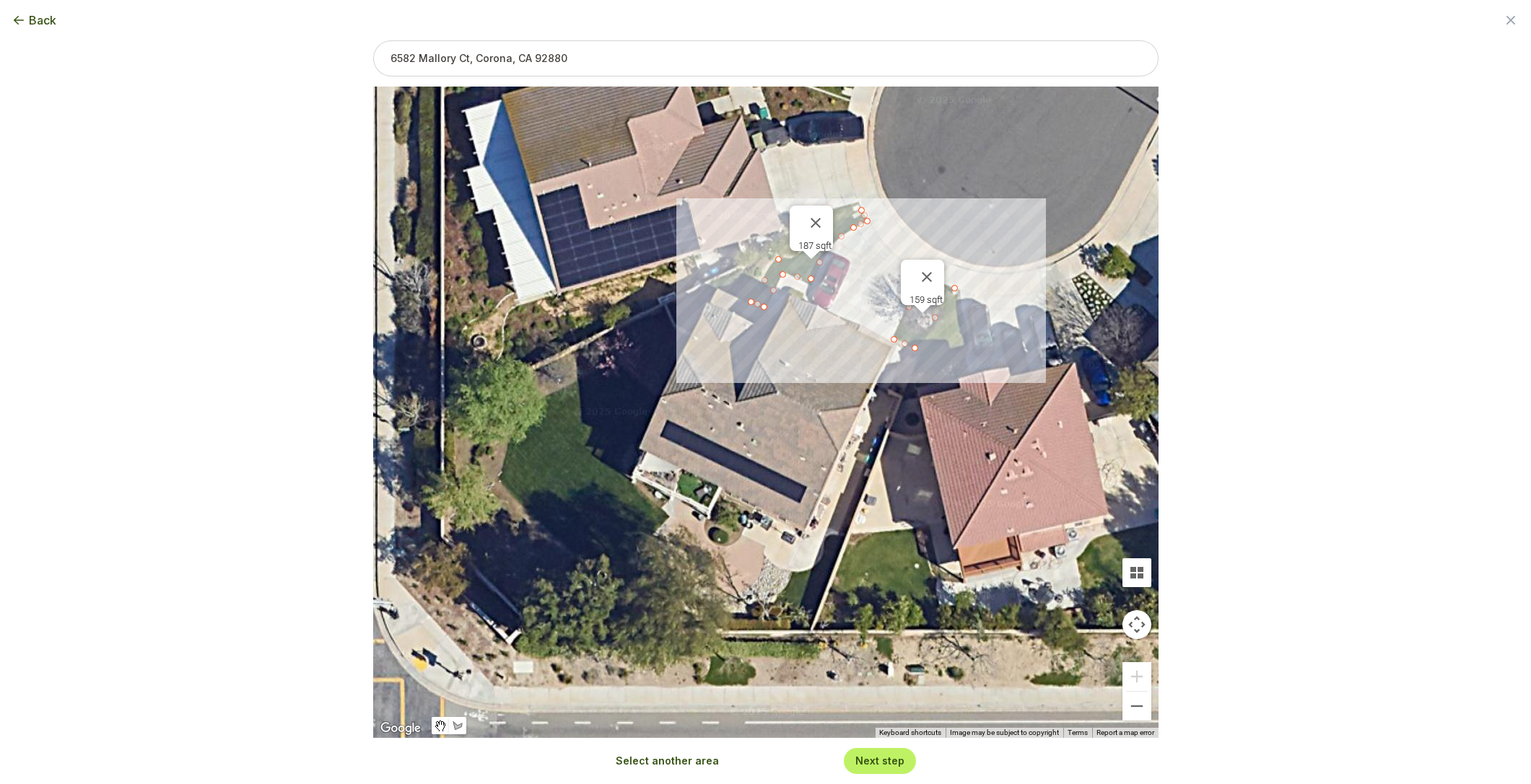
click at [686, 759] on button "Select another area" at bounding box center [667, 760] width 103 height 14
click at [593, 430] on div at bounding box center [766, 413] width 785 height 651
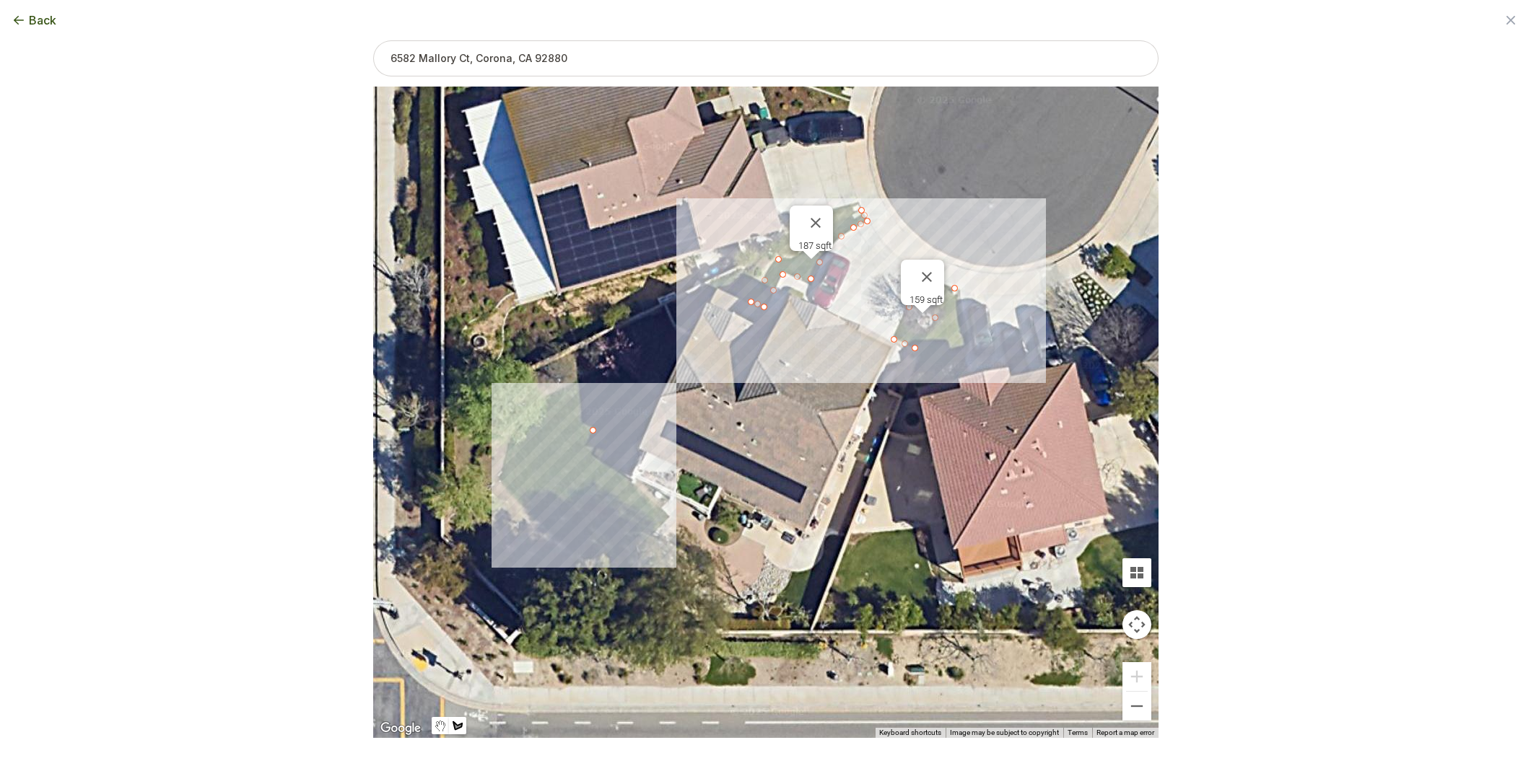
click at [563, 456] on div at bounding box center [766, 413] width 785 height 651
click at [593, 489] on div at bounding box center [766, 413] width 785 height 651
click at [628, 456] on div at bounding box center [766, 413] width 785 height 651
click at [595, 430] on div at bounding box center [766, 413] width 785 height 651
type input "500"
